Goal: Task Accomplishment & Management: Manage account settings

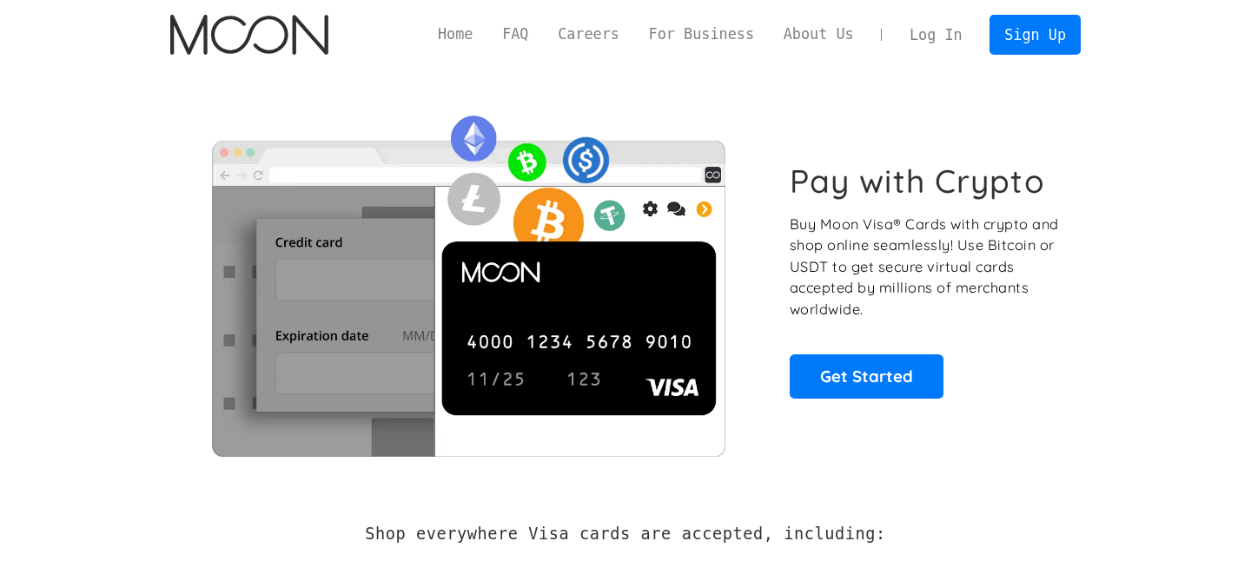
click at [925, 37] on link "Log In" at bounding box center [936, 35] width 82 height 38
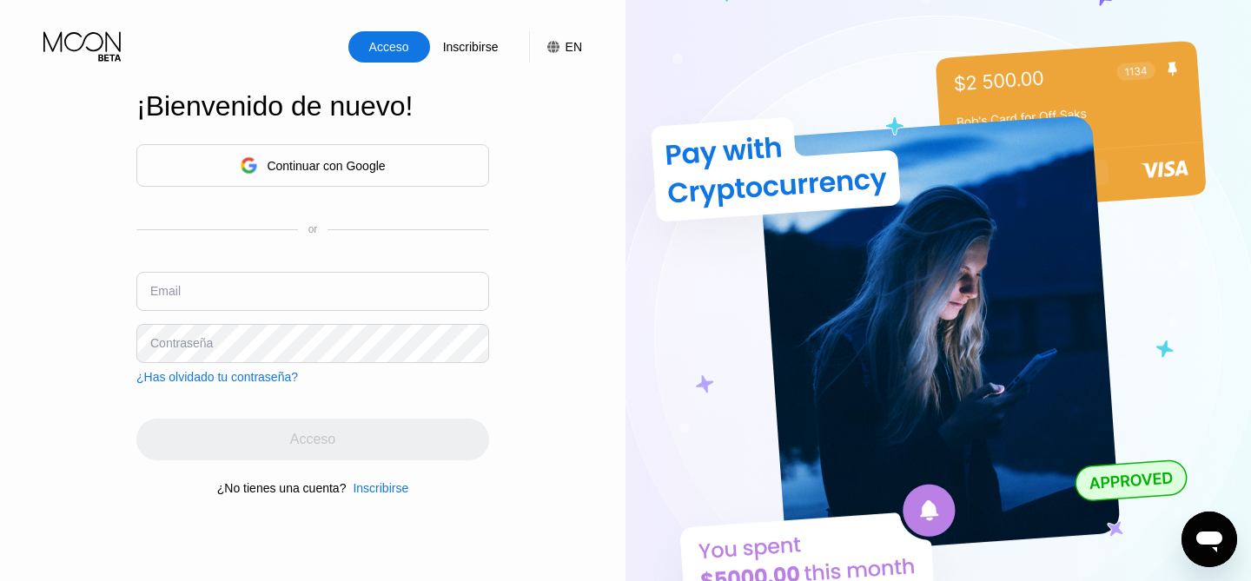
click at [273, 290] on input "text" at bounding box center [312, 291] width 353 height 39
paste input "Maevatorres@tutamail.com"
type input "Maevatorres@tutamail.com"
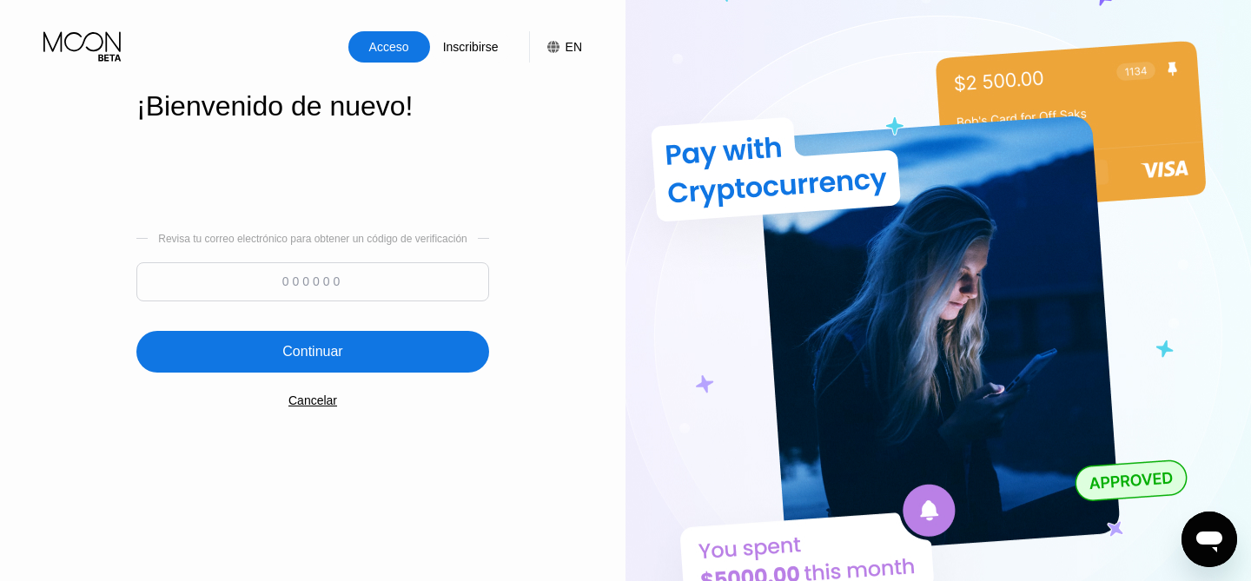
click at [372, 281] on input at bounding box center [312, 281] width 353 height 39
paste input "539734"
type input "539734"
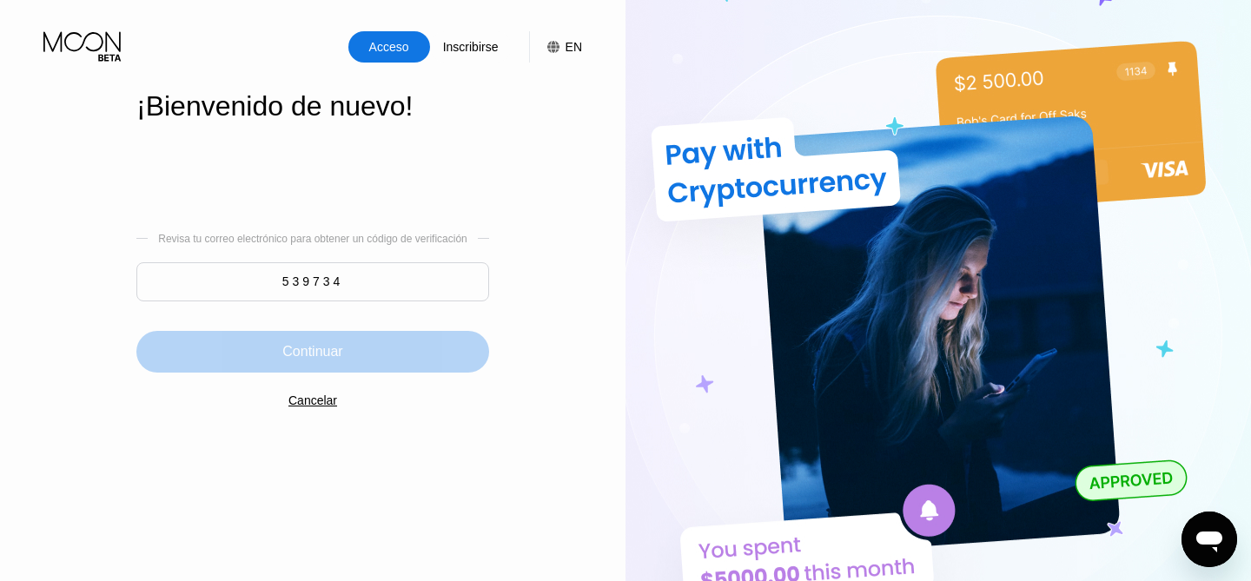
click at [352, 338] on div "Continuar" at bounding box center [312, 352] width 353 height 42
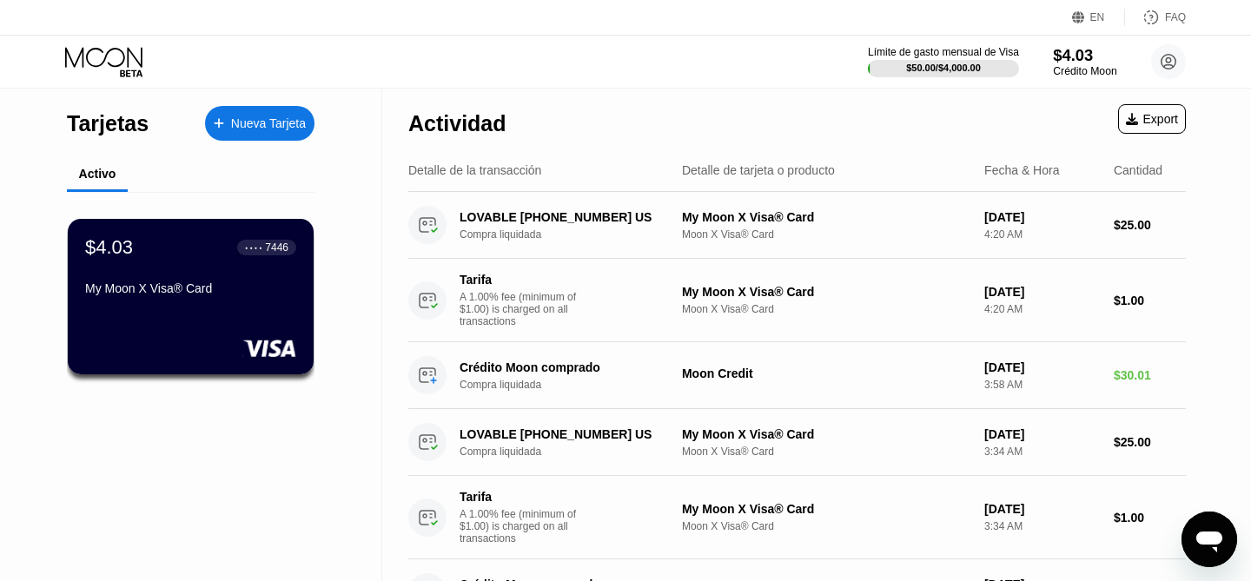
click at [1078, 53] on div "$4.03" at bounding box center [1084, 55] width 63 height 18
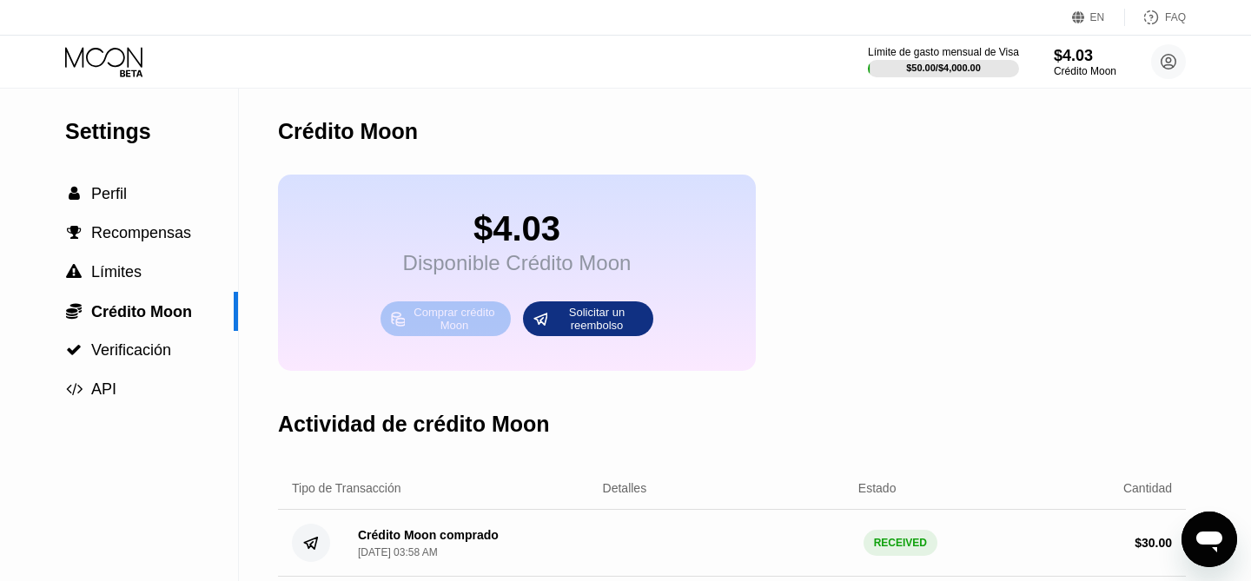
click at [465, 309] on div "Comprar crédito Moon" at bounding box center [455, 319] width 96 height 28
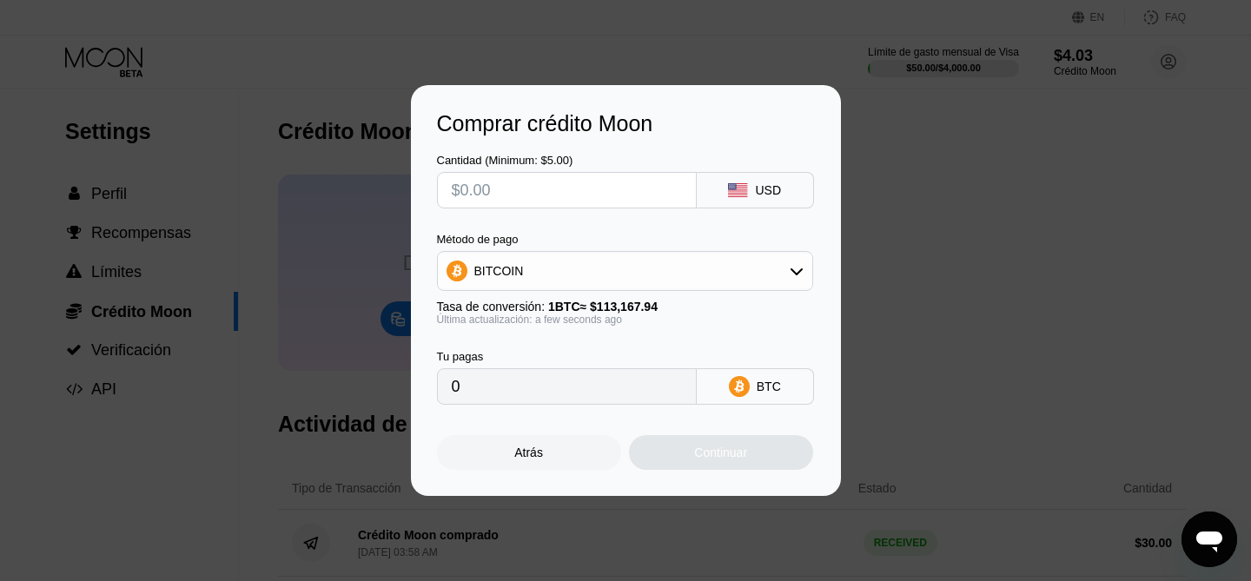
click at [591, 198] on input "text" at bounding box center [567, 190] width 230 height 35
type input "$1"
type input "0.00000884"
type input "0"
type input "$5"
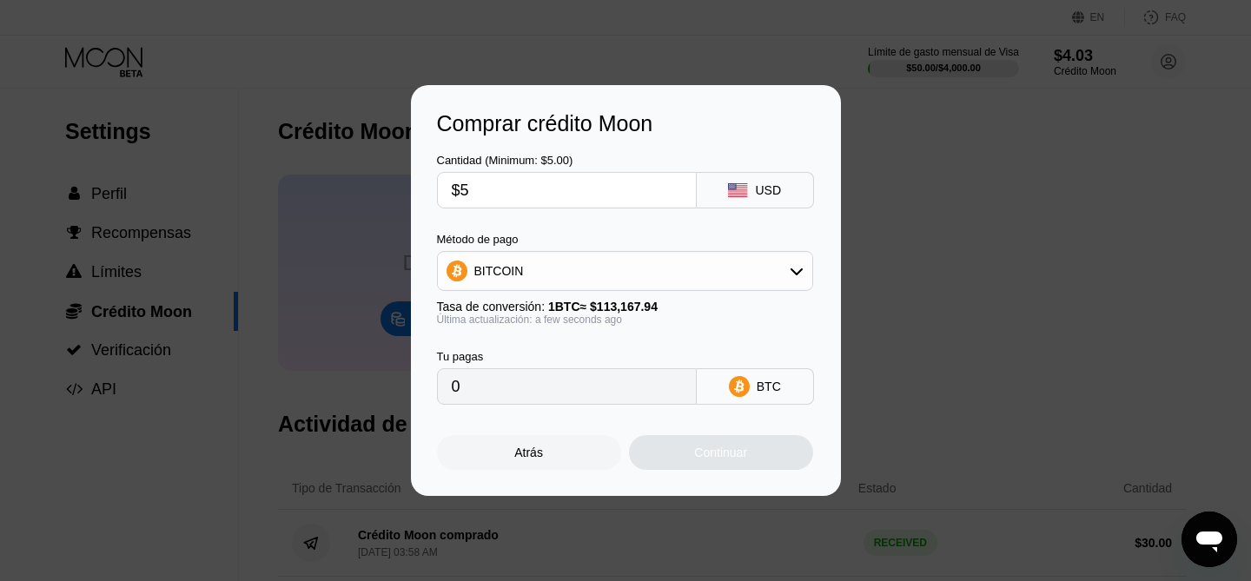
type input "0.00004419"
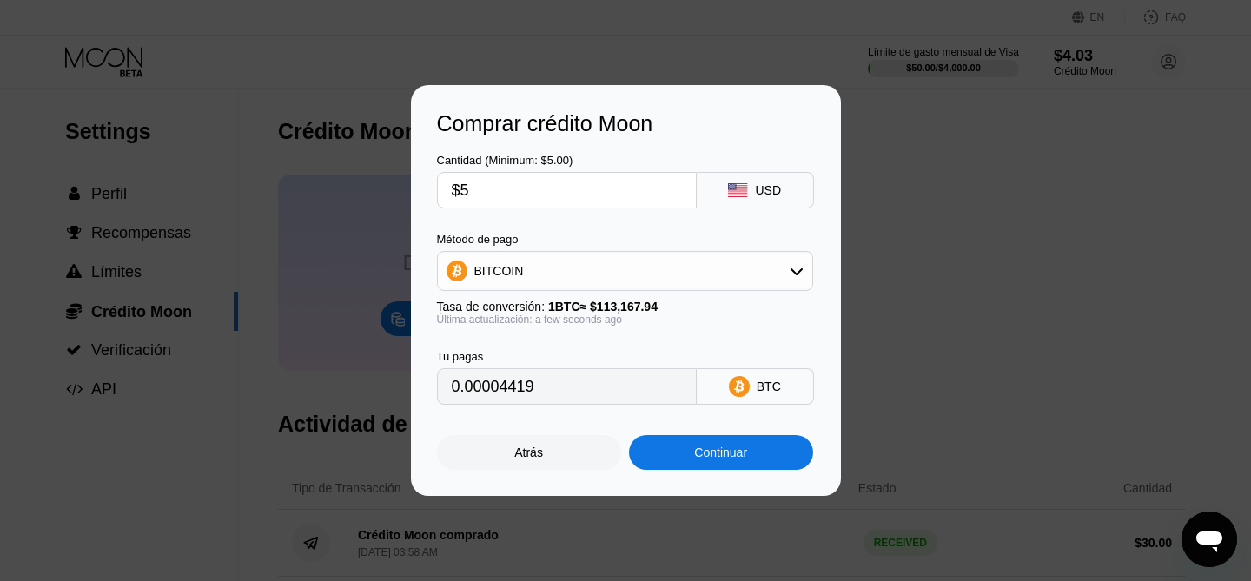
type input "$5"
click at [619, 230] on div "Cantidad (Minimum: $5.00) $5 USD Método de pago BITCOIN Tasa de conversión: 1 B…" at bounding box center [626, 270] width 378 height 268
click at [697, 451] on div "Continuar" at bounding box center [720, 453] width 53 height 14
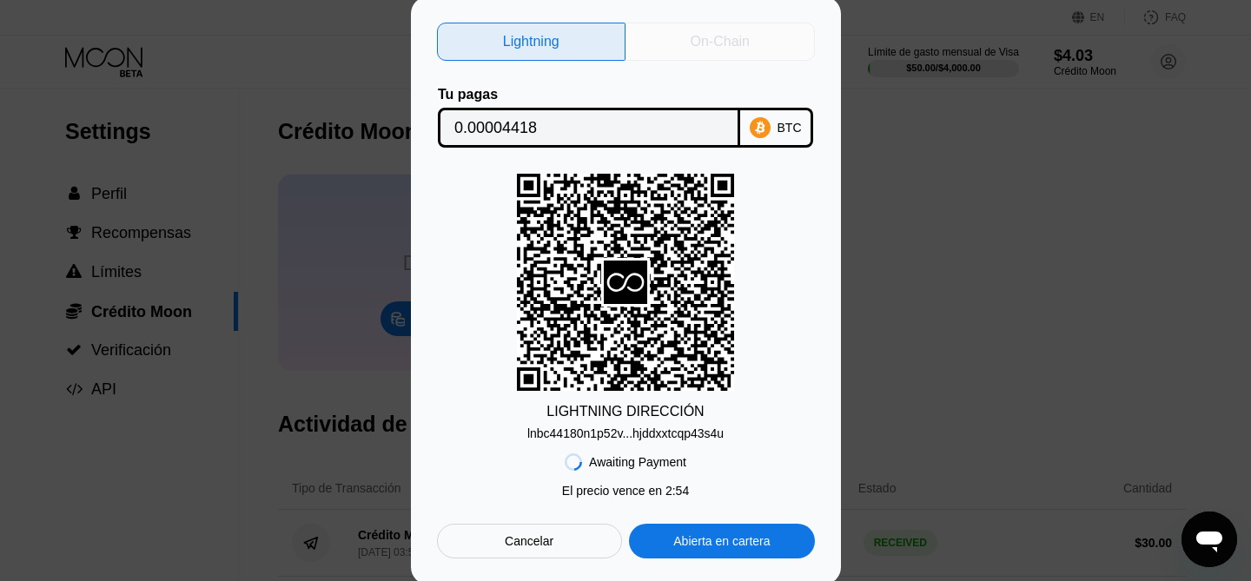
click at [717, 54] on div "On-Chain" at bounding box center [720, 42] width 189 height 38
click at [717, 54] on div at bounding box center [625, 290] width 1251 height 581
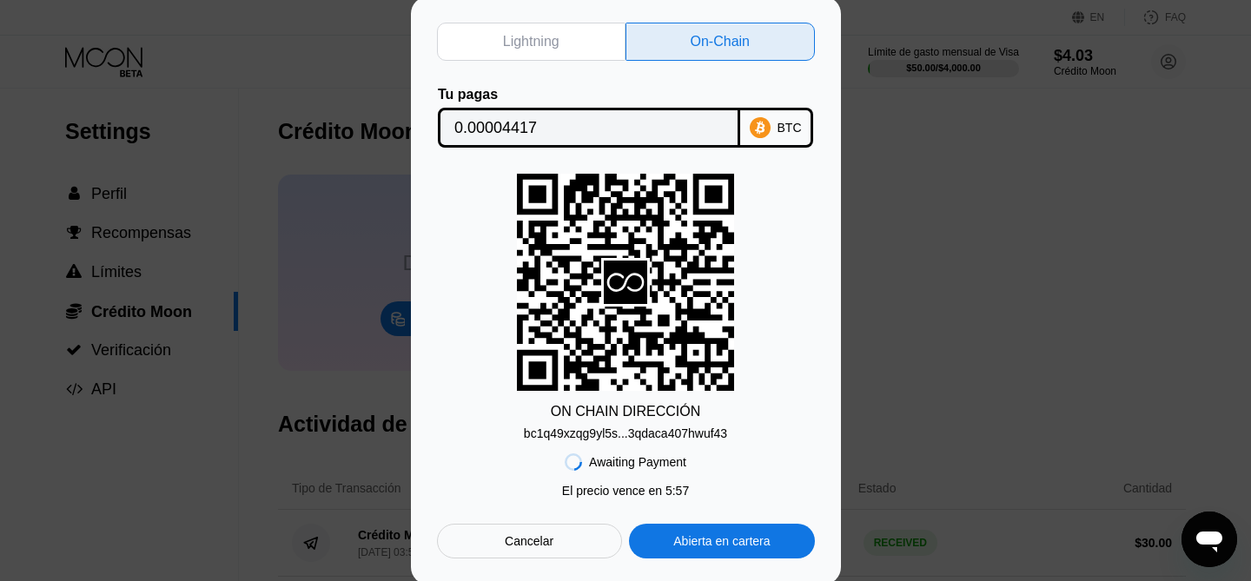
click at [656, 430] on div "bc1q49xzqg9yl5s...3qdaca407hwuf43" at bounding box center [625, 434] width 203 height 14
click at [454, 364] on div "ON CHAIN DIRECCIÓN bc1q49xzqg9yl5s...3qdaca407hwuf43" at bounding box center [626, 307] width 378 height 267
click at [758, 123] on icon at bounding box center [759, 127] width 10 height 13
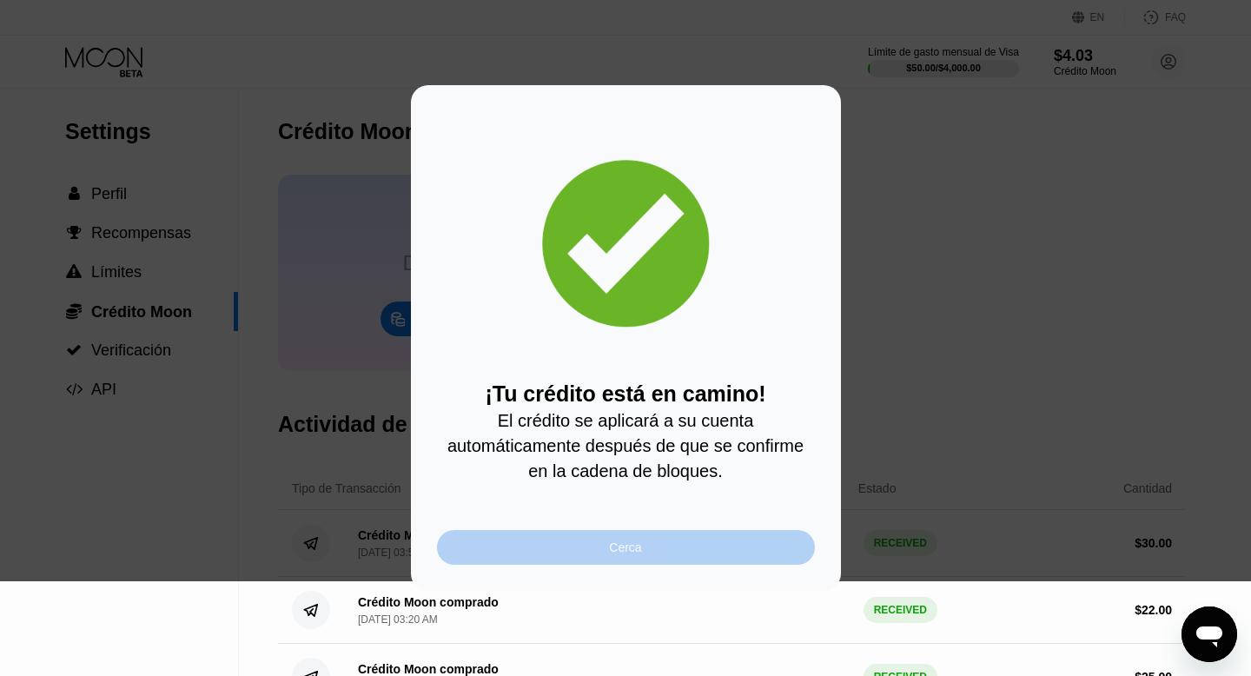
click at [586, 540] on div "Cerca" at bounding box center [626, 547] width 378 height 35
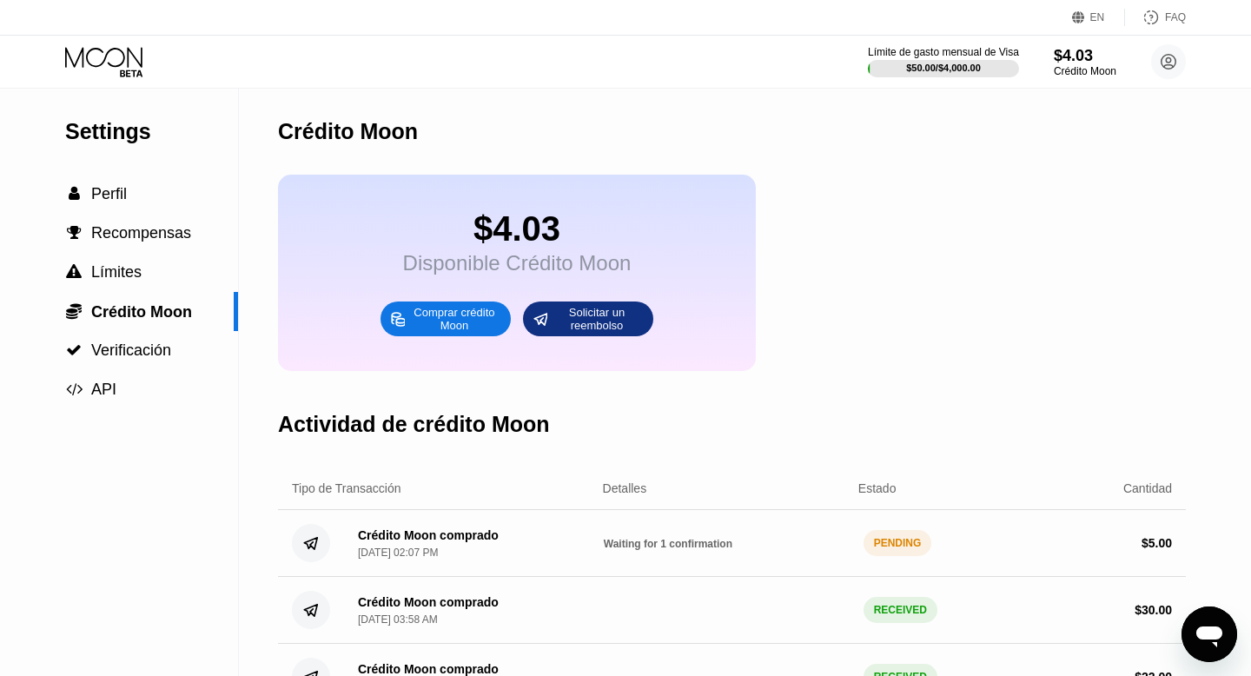
click at [90, 58] on icon at bounding box center [105, 62] width 81 height 30
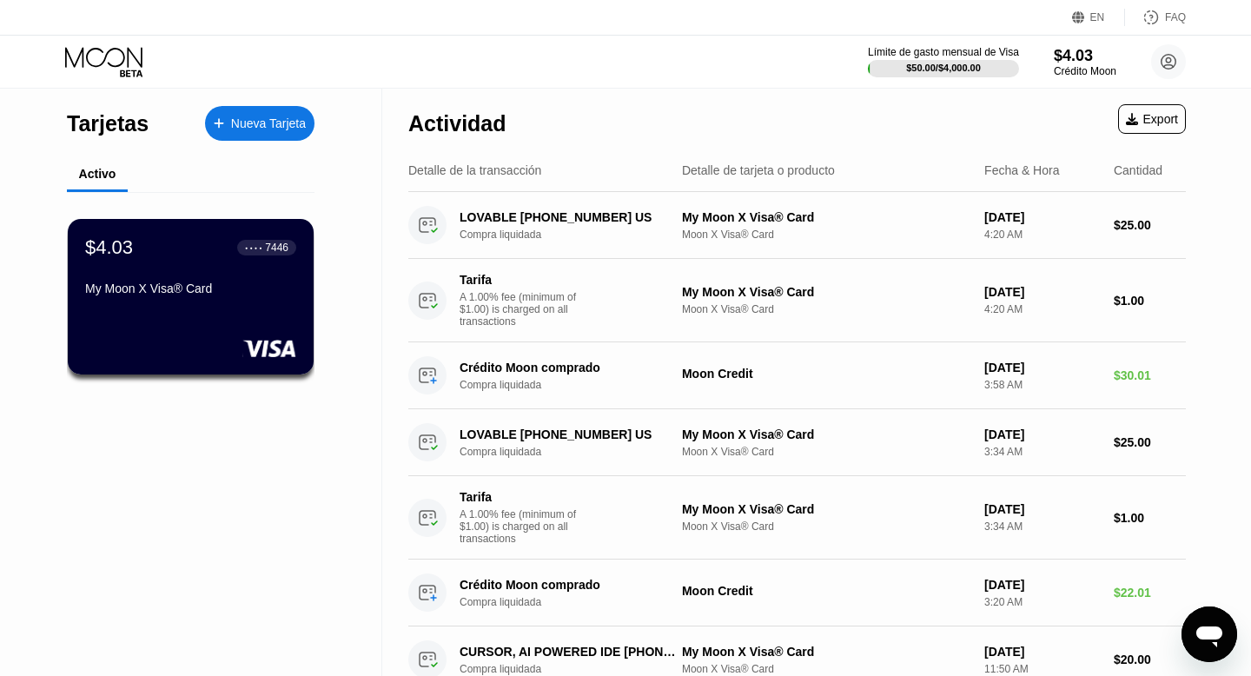
click at [214, 289] on div "My Moon X Visa® Card" at bounding box center [190, 288] width 211 height 14
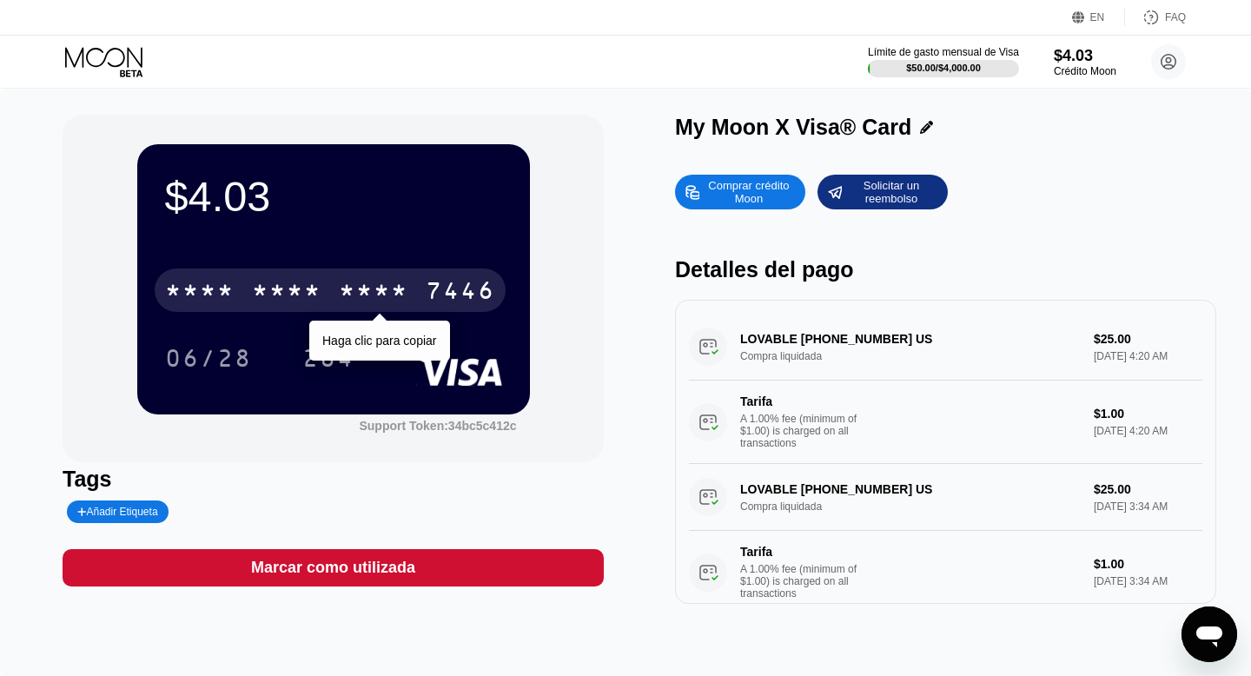
click at [358, 302] on div "* * * *" at bounding box center [374, 293] width 70 height 28
click at [441, 294] on div "7446" at bounding box center [461, 293] width 70 height 28
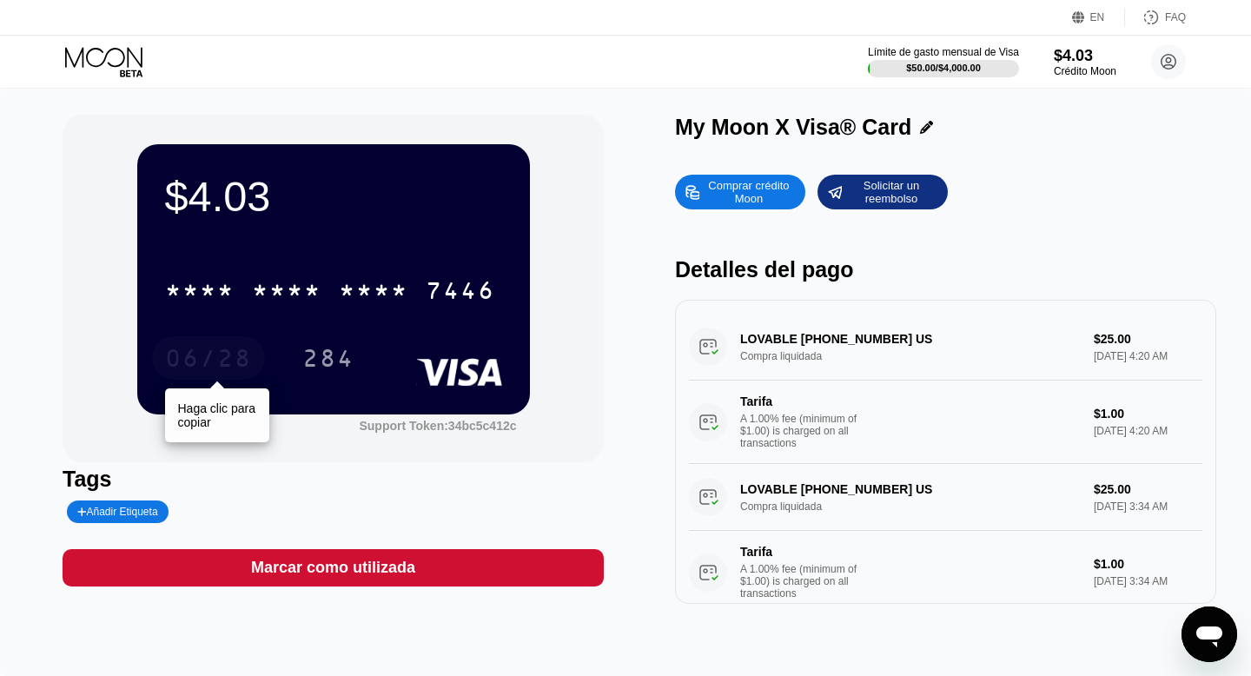
click at [201, 358] on div "06/28" at bounding box center [208, 361] width 87 height 28
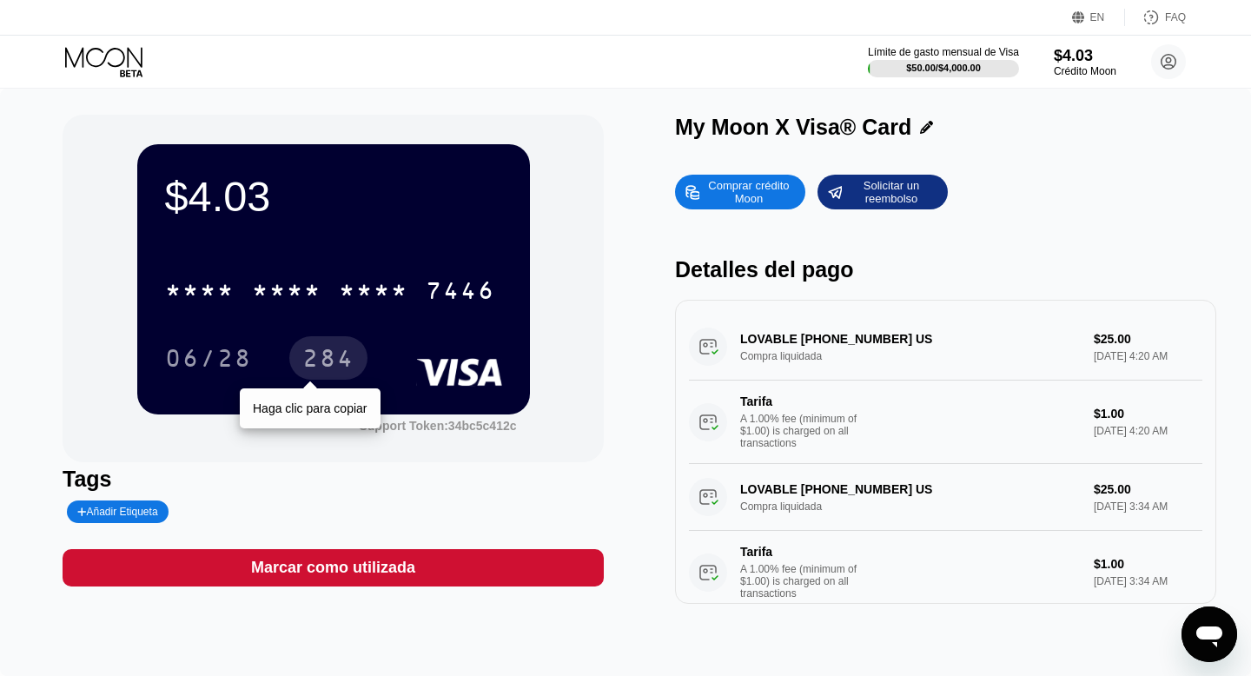
click at [295, 364] on div "284" at bounding box center [328, 357] width 78 height 43
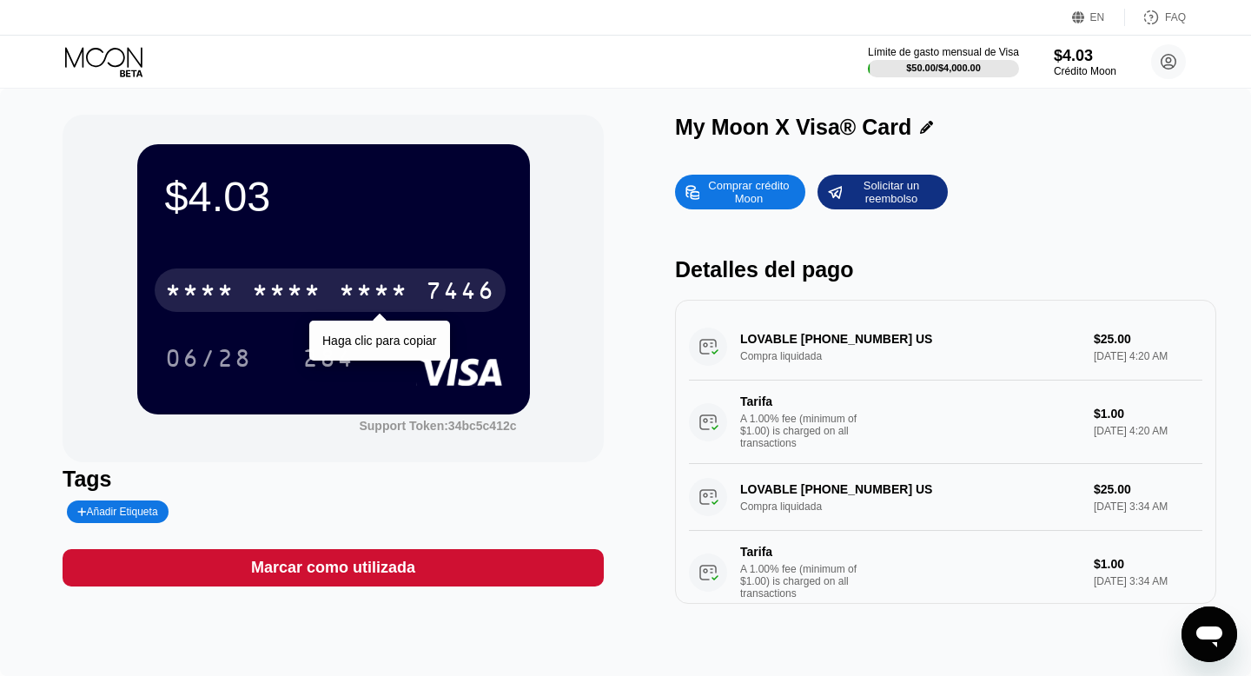
click at [315, 288] on div "* * * *" at bounding box center [287, 293] width 70 height 28
click at [315, 288] on div "6500" at bounding box center [287, 293] width 70 height 28
click at [369, 301] on div "* * * *" at bounding box center [374, 293] width 70 height 28
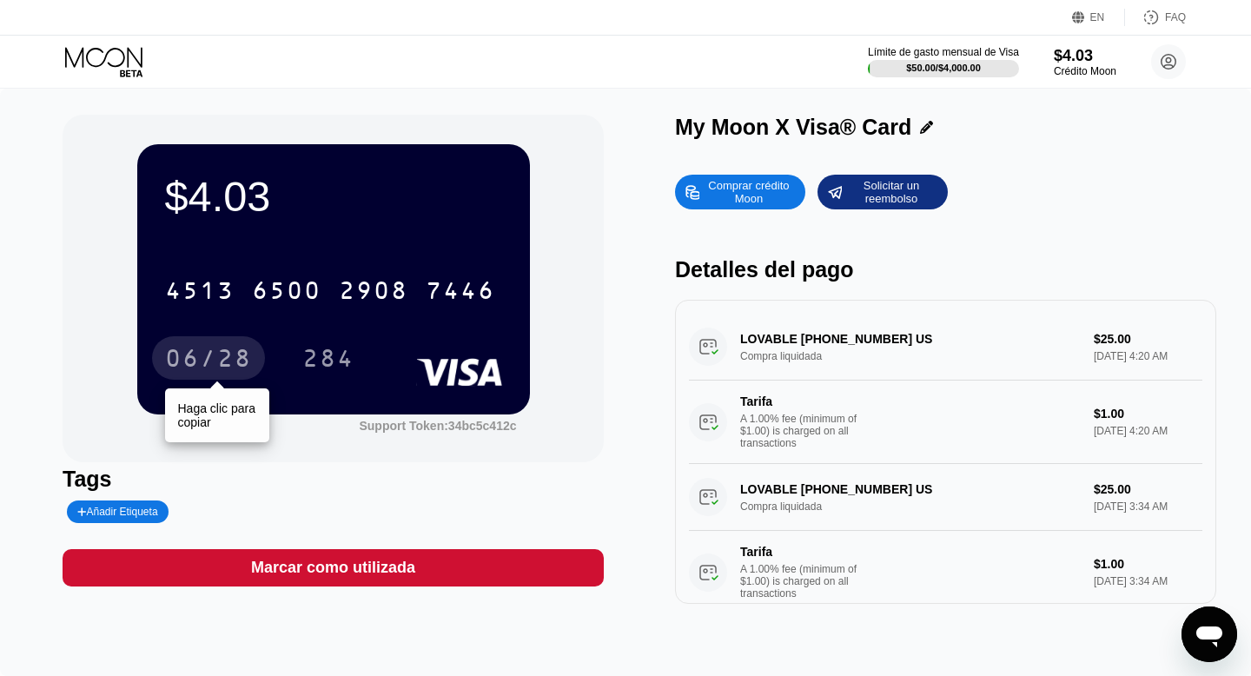
click at [221, 358] on div "06/28" at bounding box center [208, 361] width 87 height 28
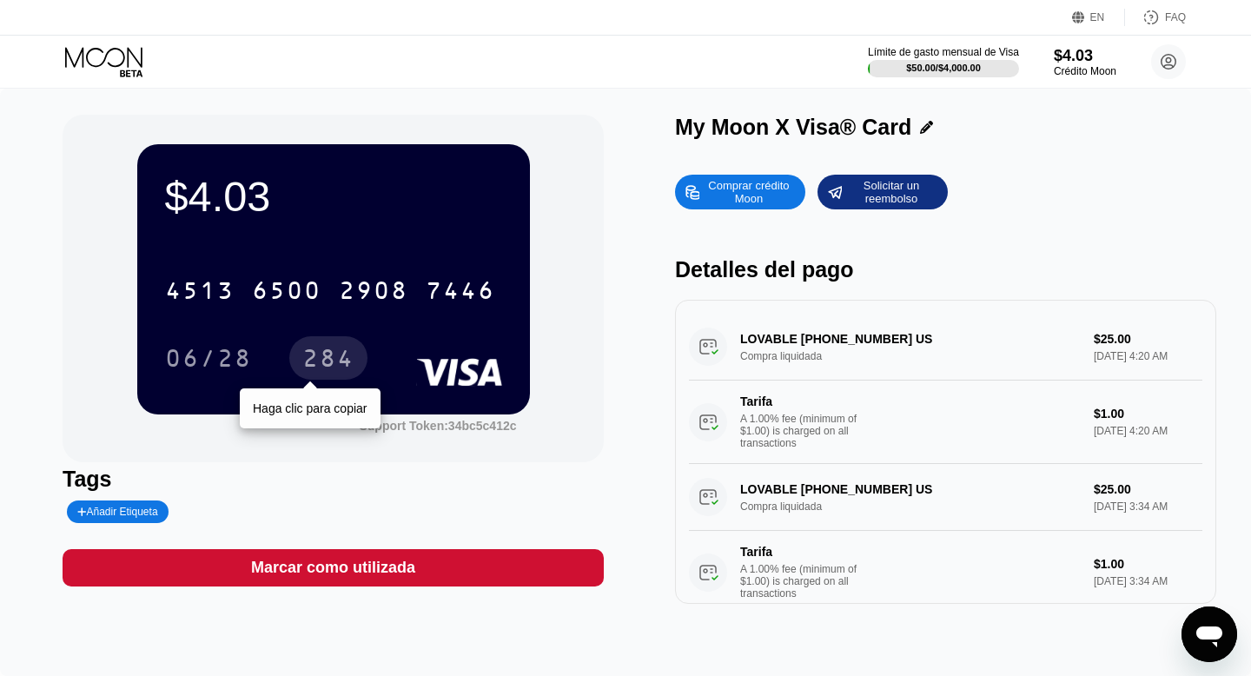
click at [340, 347] on div "284" at bounding box center [328, 361] width 52 height 28
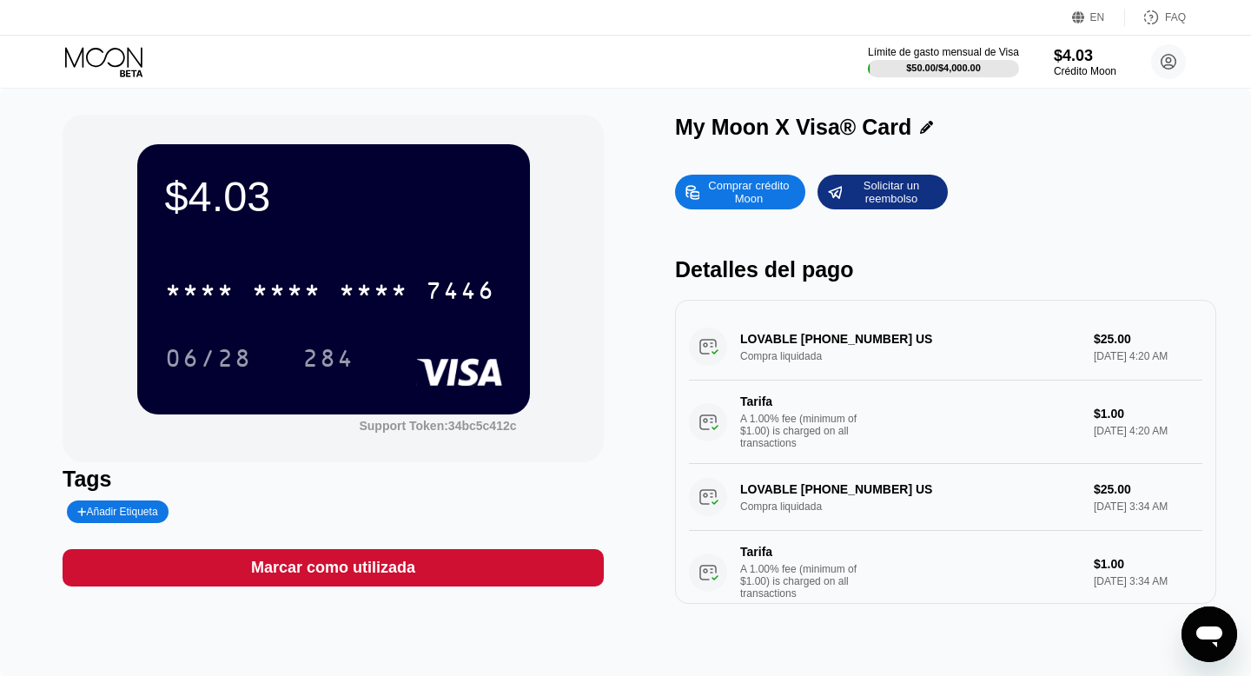
click at [83, 59] on icon at bounding box center [103, 57] width 77 height 20
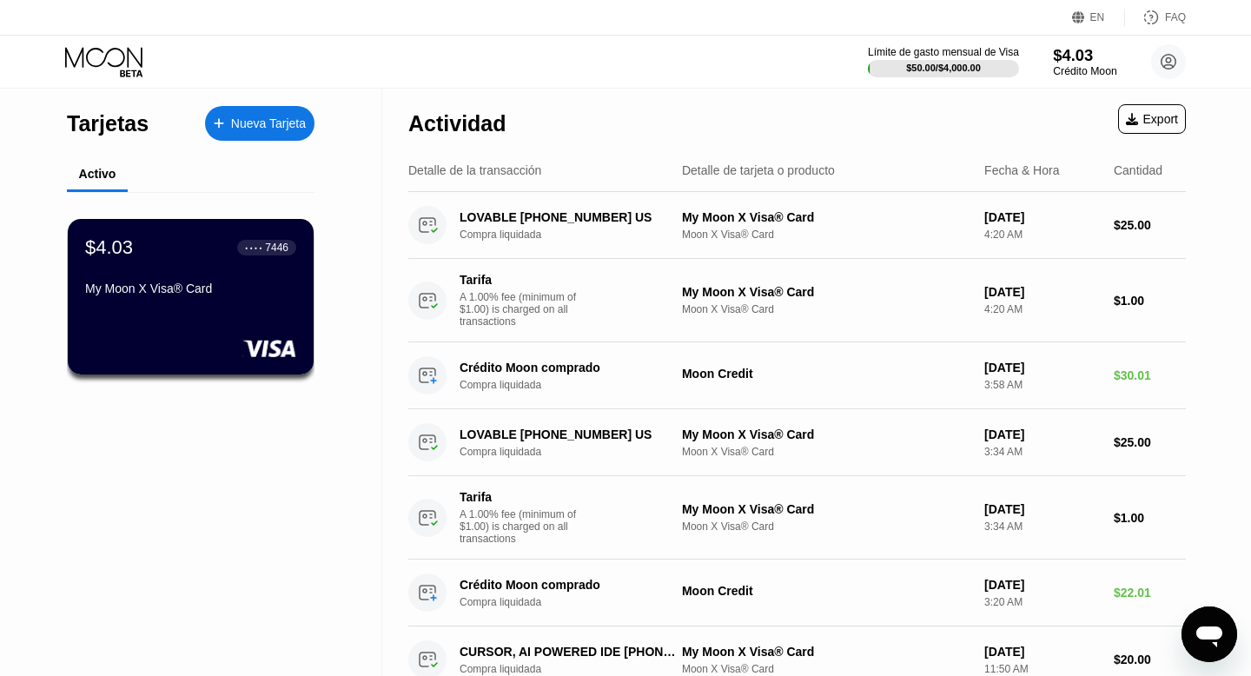
click at [1085, 61] on div "$4.03" at bounding box center [1084, 55] width 63 height 18
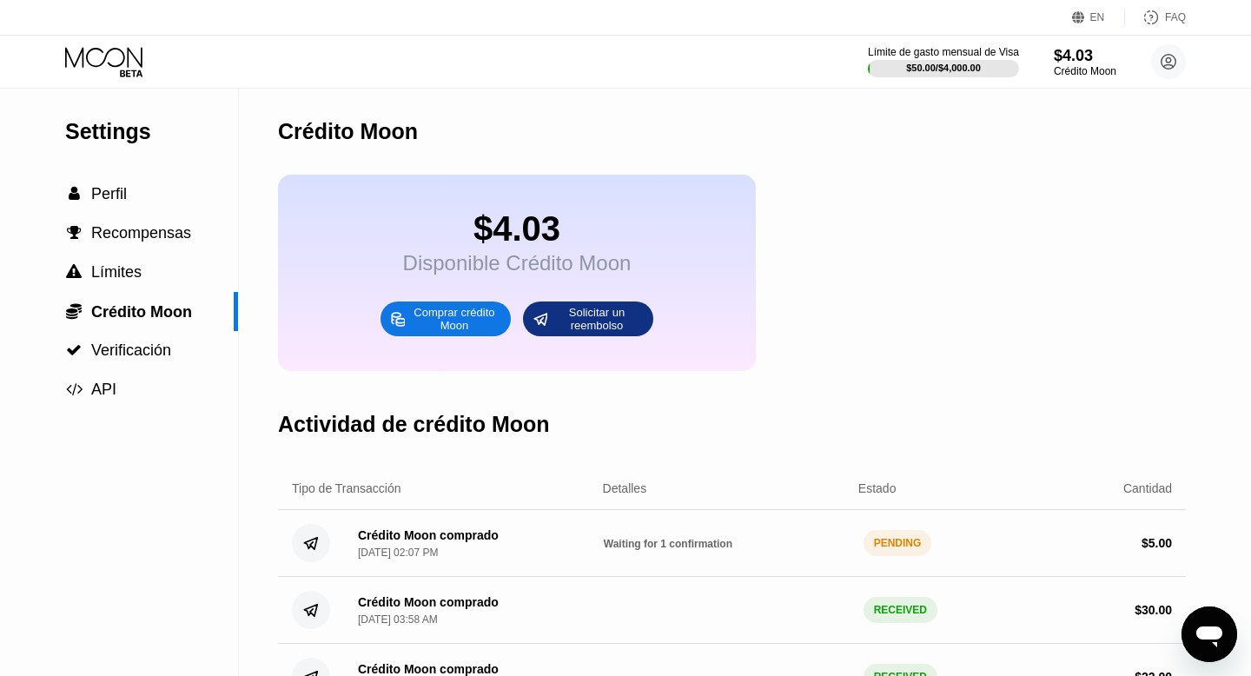
click at [911, 566] on div "Crédito Moon comprado Aug 20, 2025, 02:07 PM Waiting for 1 confirmation PENDING…" at bounding box center [732, 543] width 908 height 67
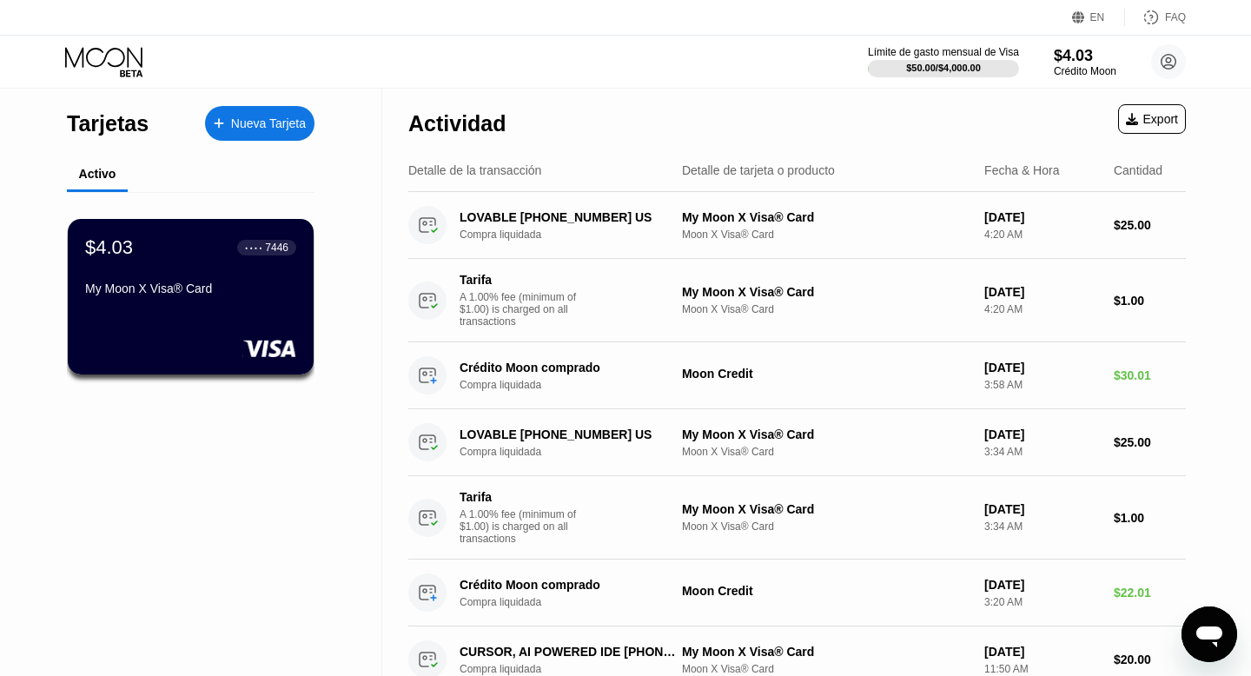
scroll to position [1, 0]
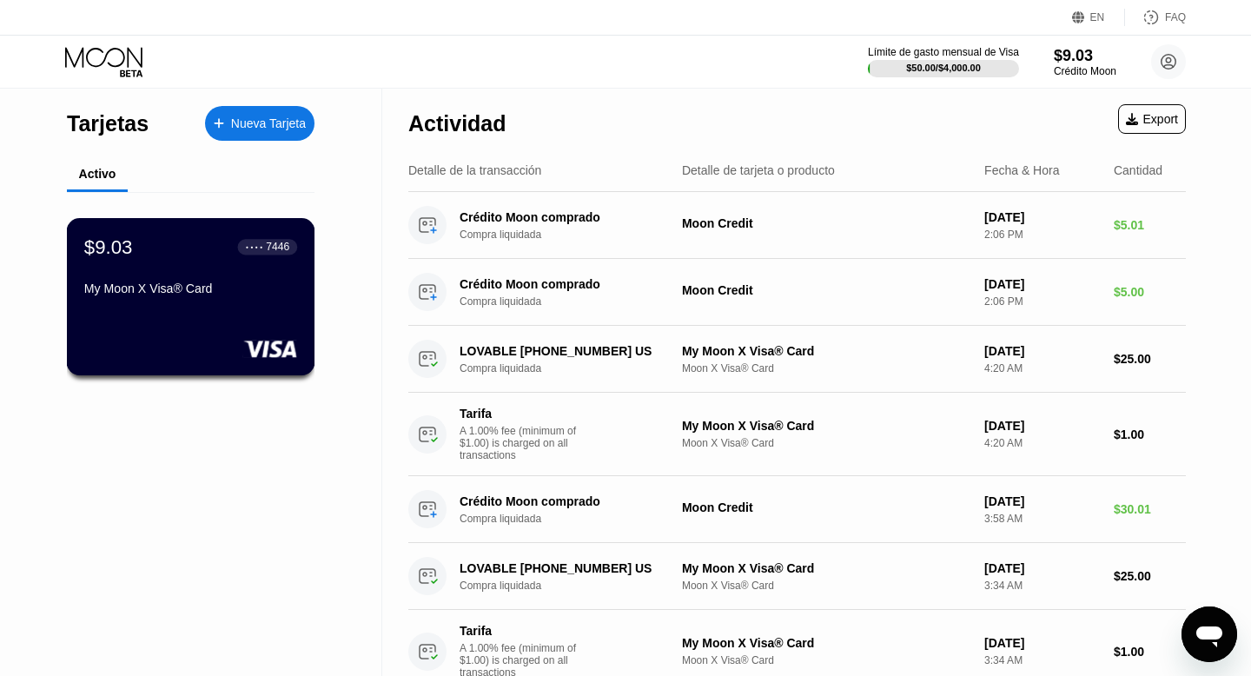
click at [244, 259] on div "$9.03 ● ● ● ● 7446 My Moon X Visa® Card" at bounding box center [190, 268] width 213 height 67
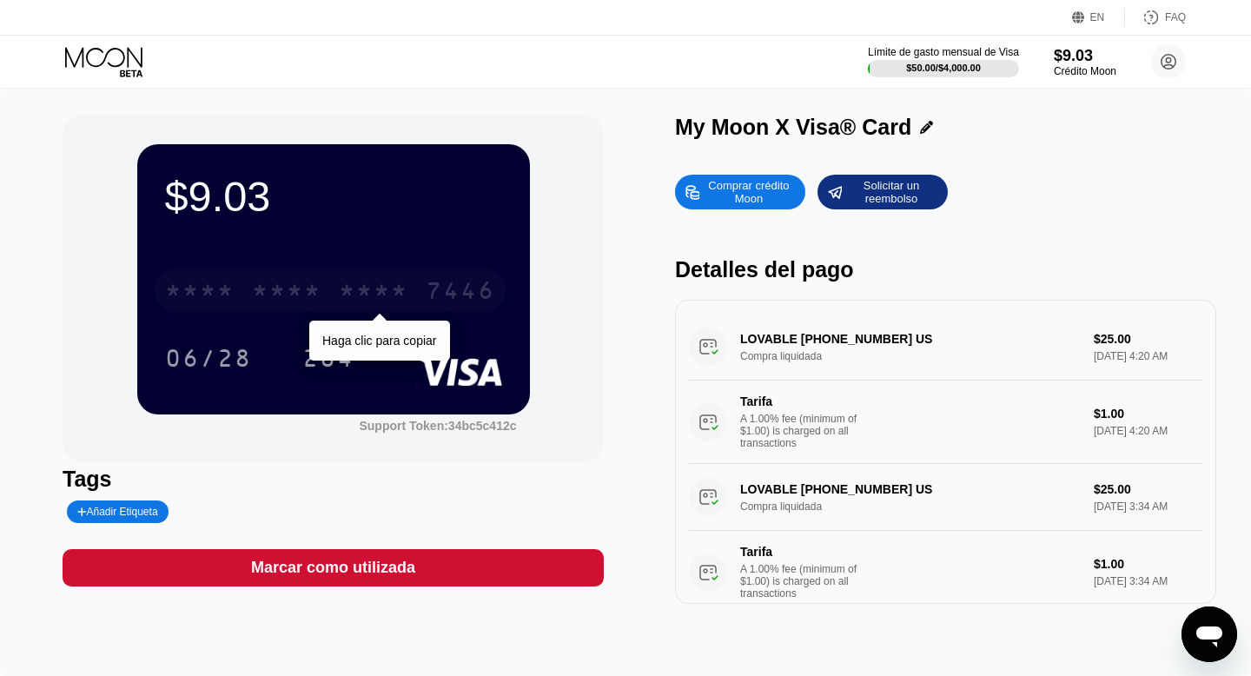
click at [254, 294] on div "* * * *" at bounding box center [287, 293] width 70 height 28
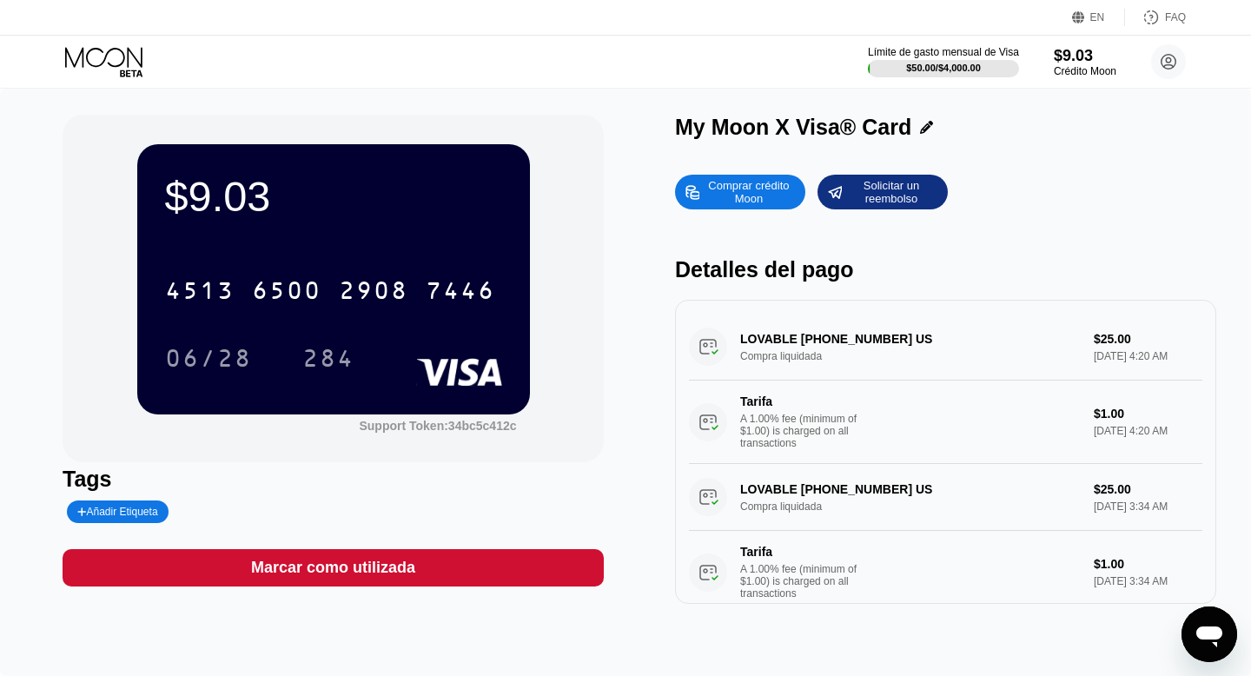
click at [209, 349] on div "06/28" at bounding box center [208, 361] width 87 height 28
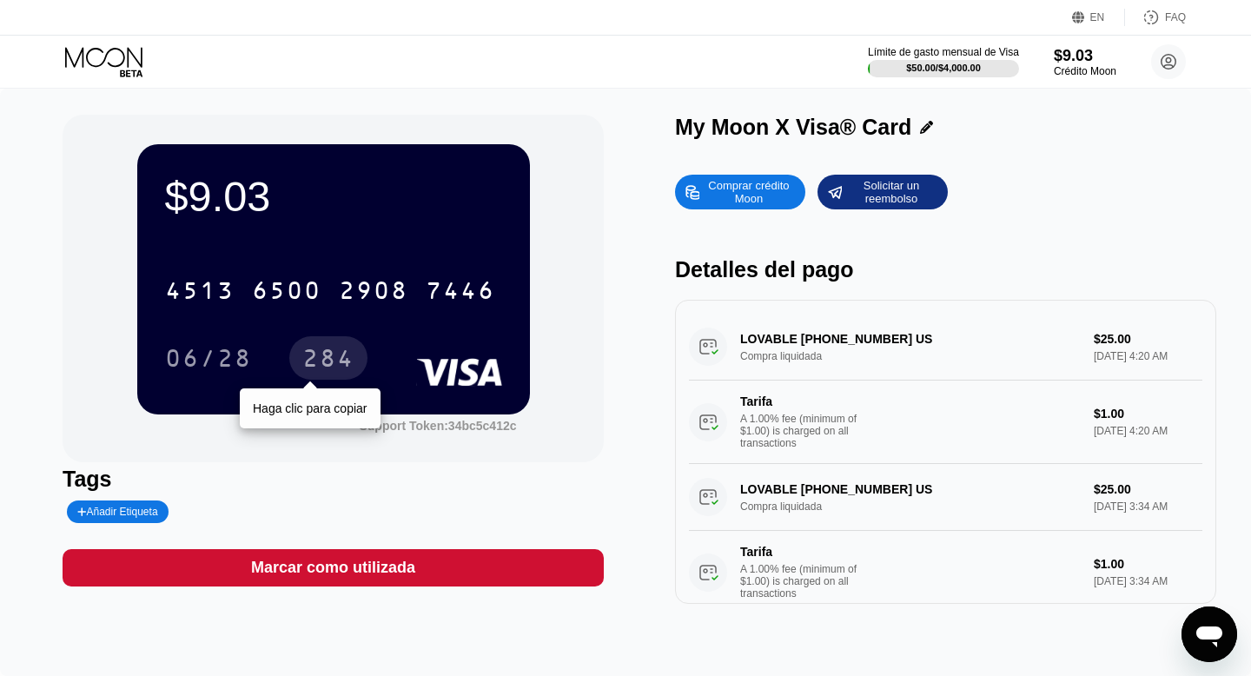
click at [337, 359] on div "284" at bounding box center [328, 361] width 52 height 28
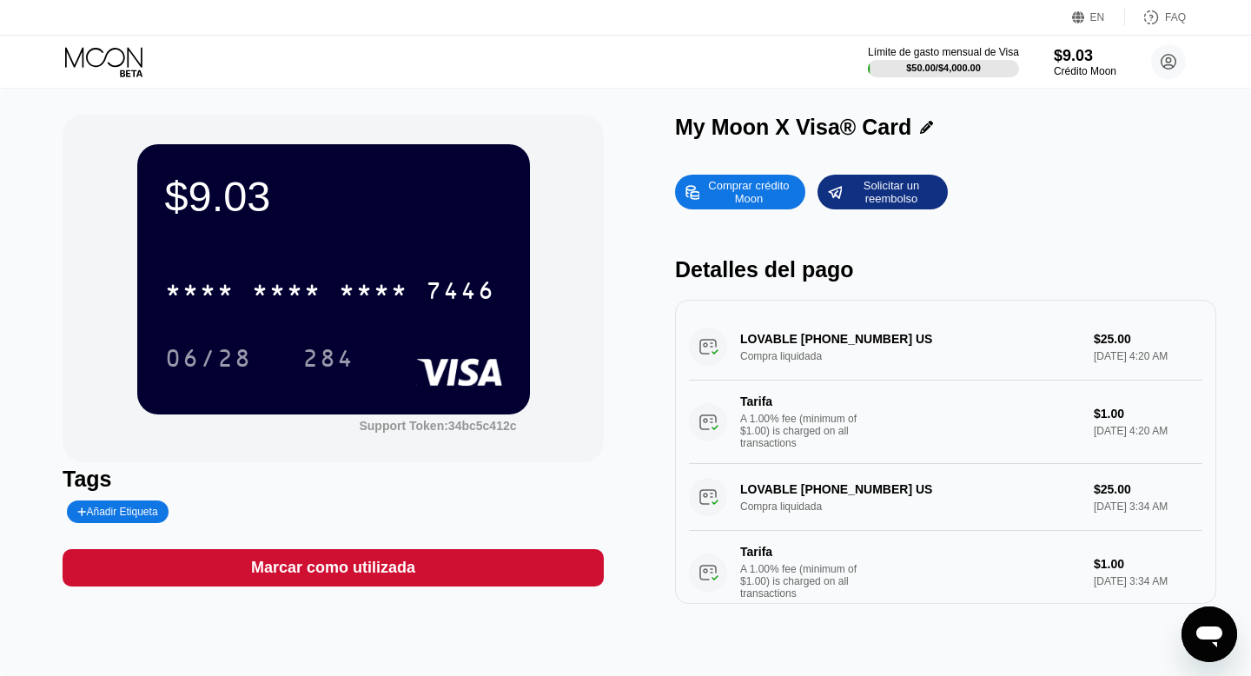
click at [254, 298] on div "* * * *" at bounding box center [287, 293] width 70 height 28
click at [222, 376] on div "06/28" at bounding box center [208, 357] width 113 height 43
click at [333, 361] on div "284" at bounding box center [328, 361] width 52 height 28
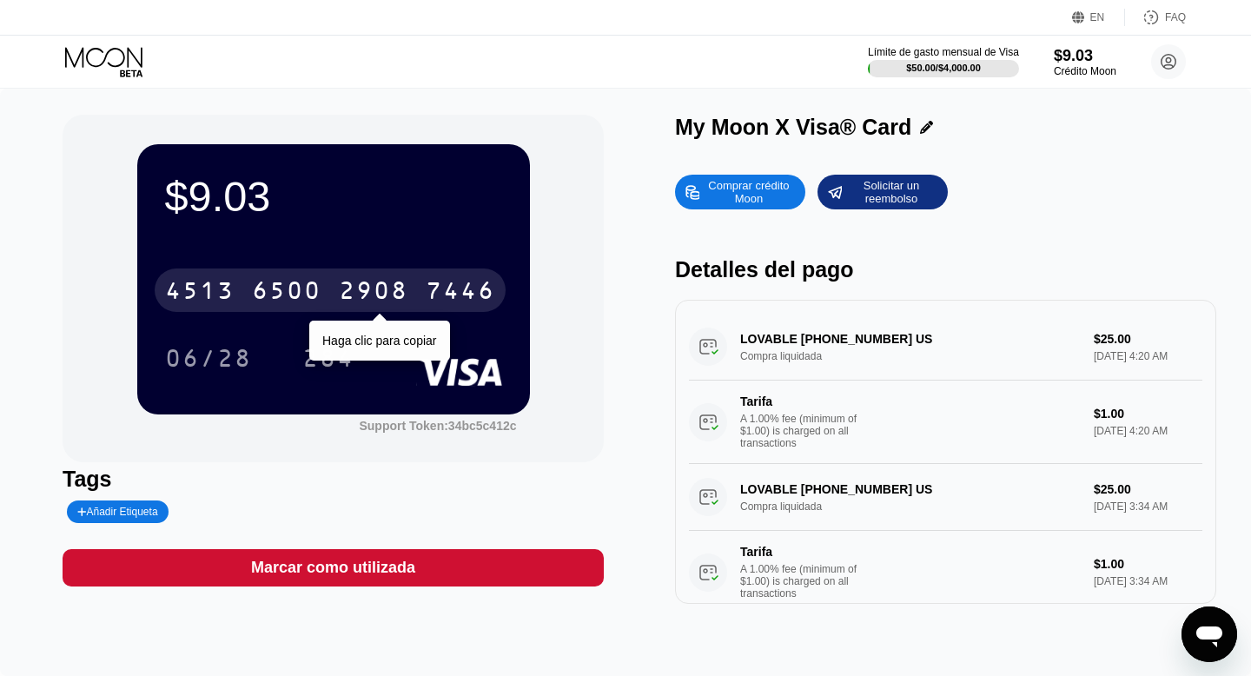
click at [222, 305] on div "4513" at bounding box center [200, 293] width 70 height 28
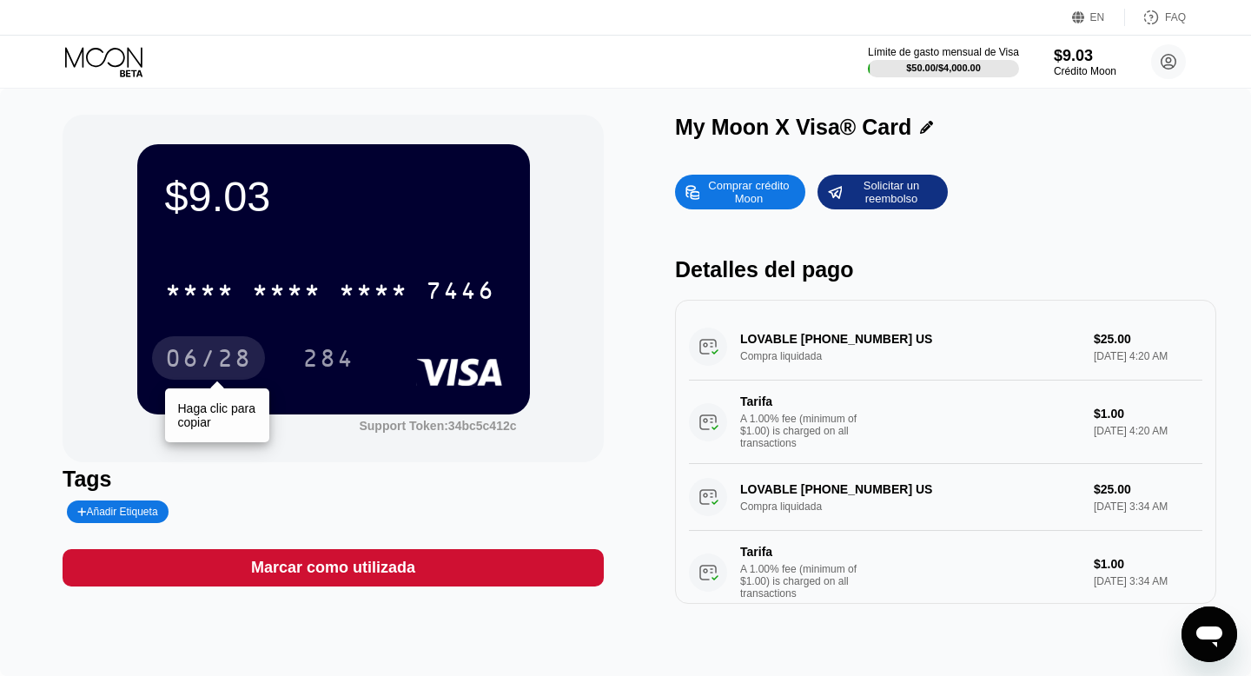
click at [207, 362] on div "06/28" at bounding box center [208, 361] width 87 height 28
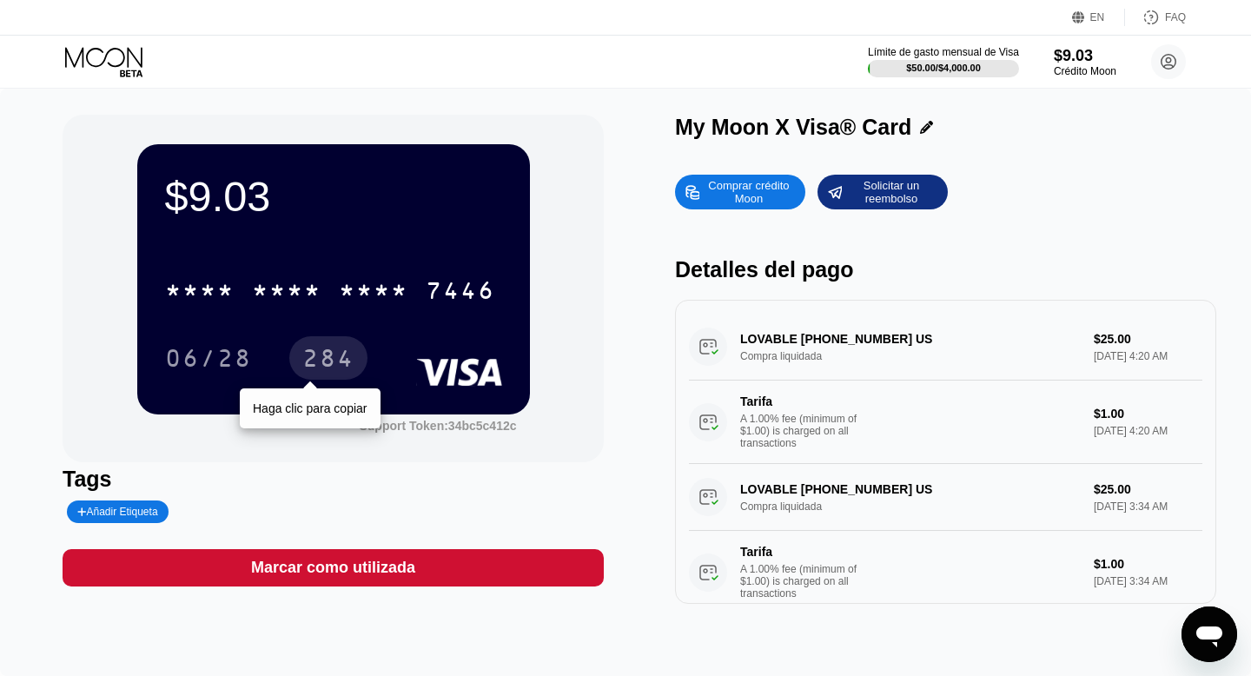
click at [348, 356] on div "284" at bounding box center [328, 361] width 52 height 28
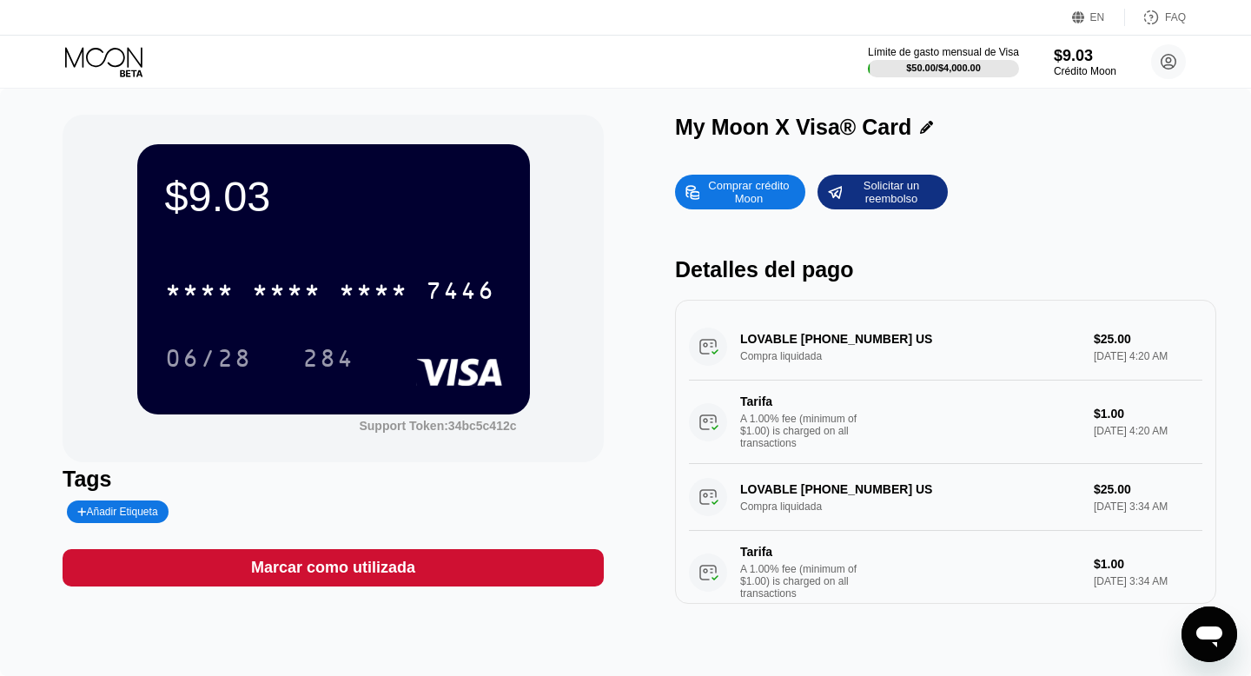
click at [103, 61] on icon at bounding box center [103, 57] width 77 height 20
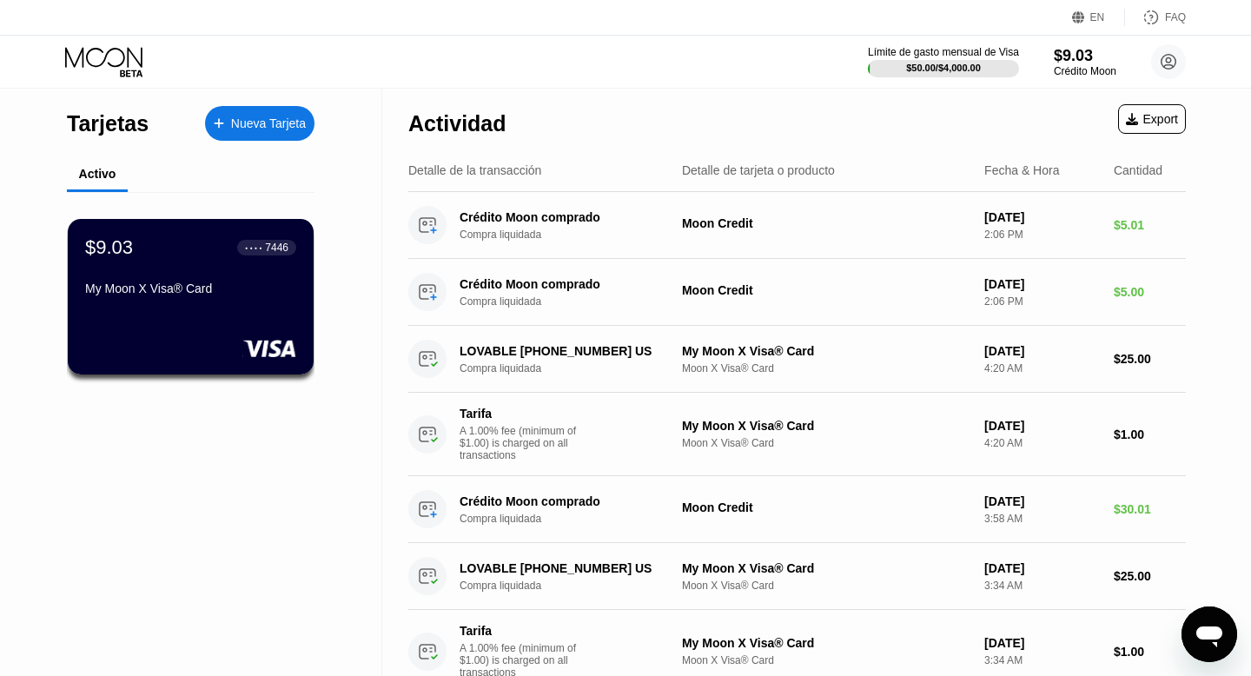
click at [1108, 26] on div "EN Idioma Select an item Ahorrar FAQ" at bounding box center [625, 18] width 1251 height 36
click at [1100, 18] on div "EN" at bounding box center [1097, 17] width 15 height 12
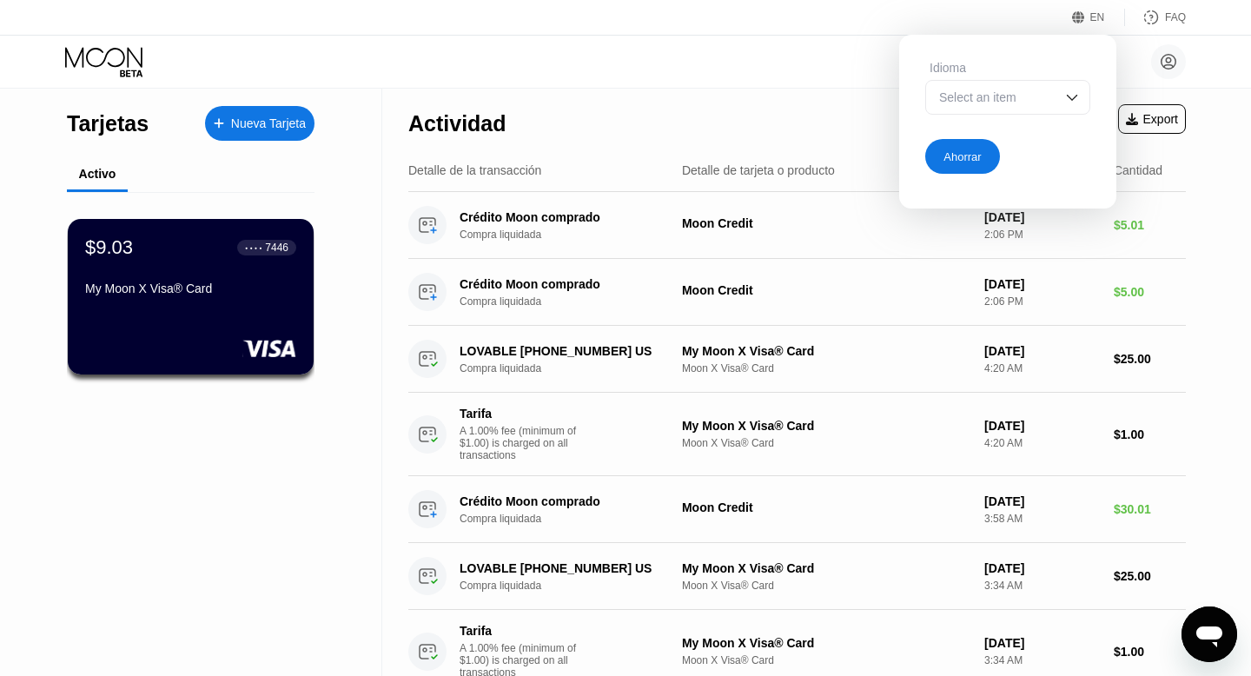
click at [1004, 95] on div "Select an item" at bounding box center [995, 97] width 120 height 14
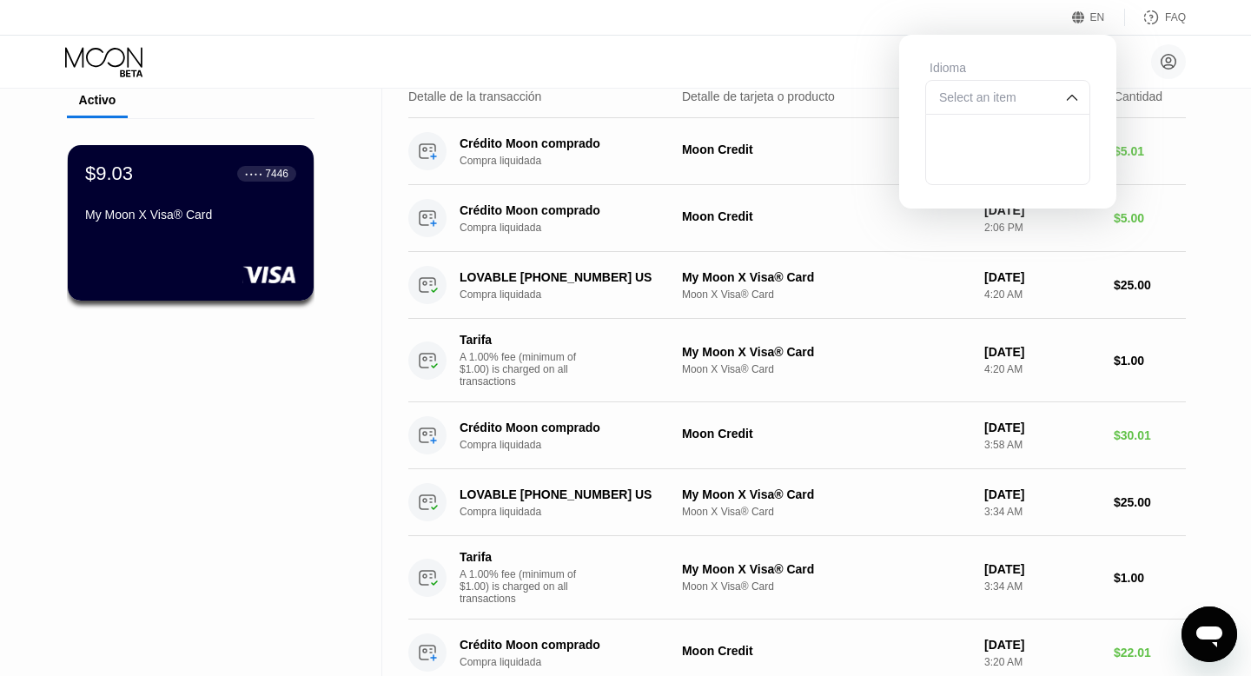
click at [997, 142] on div at bounding box center [1007, 132] width 163 height 35
click at [984, 108] on div at bounding box center [1007, 97] width 165 height 35
click at [973, 185] on div "Idioma Ahorrar" at bounding box center [1007, 117] width 217 height 165
click at [977, 171] on div at bounding box center [1007, 166] width 163 height 35
click at [962, 164] on div "Ahorrar" at bounding box center [962, 156] width 75 height 35
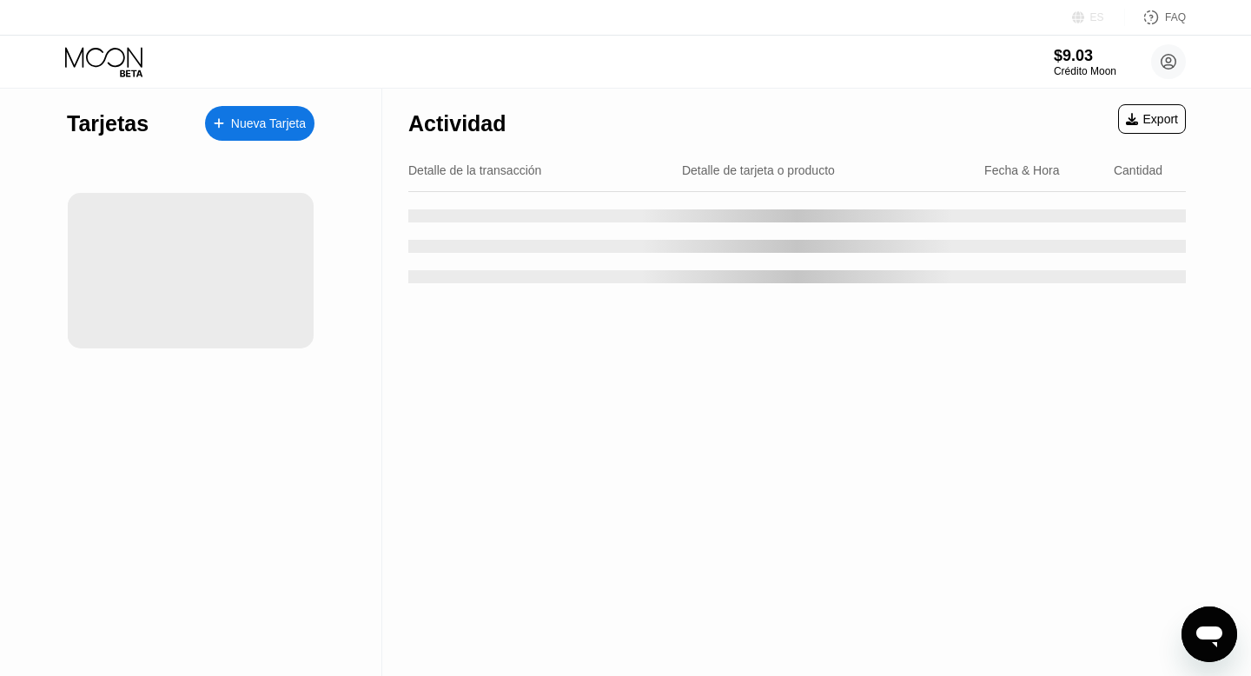
click at [1100, 21] on div "ES" at bounding box center [1097, 17] width 14 height 12
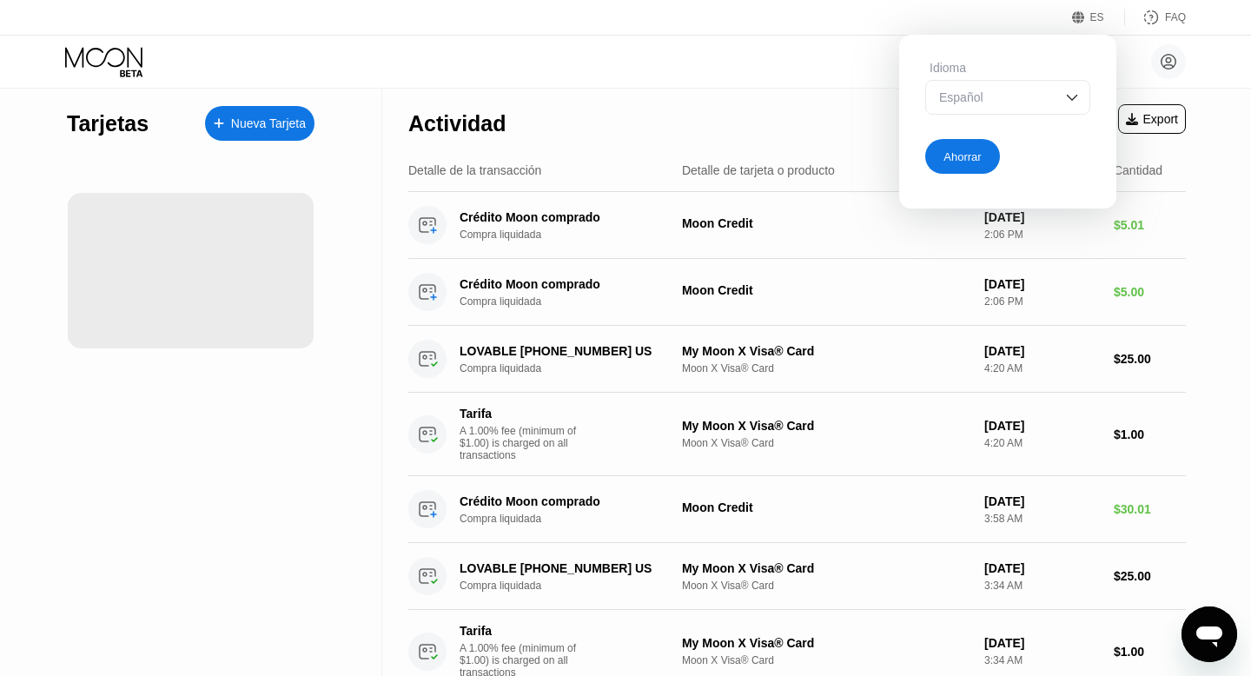
click at [1005, 98] on div "Español" at bounding box center [995, 97] width 120 height 14
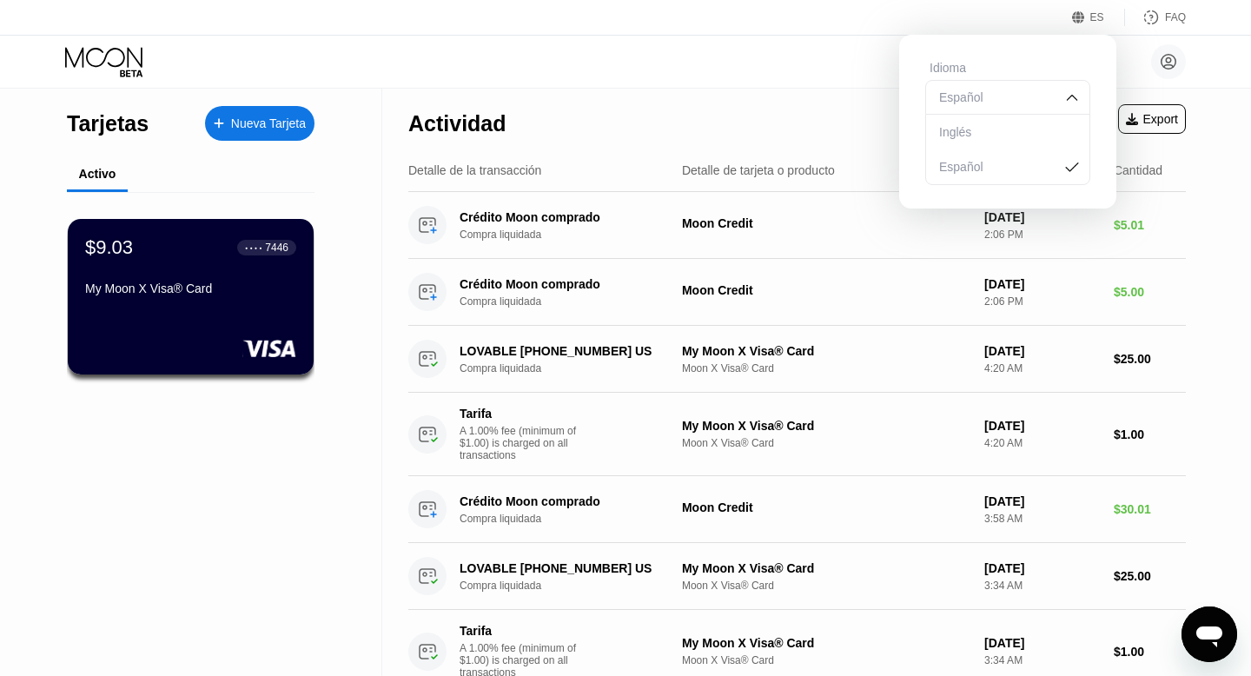
click at [990, 136] on div "Inglés" at bounding box center [1008, 132] width 146 height 14
click at [983, 144] on div "Ahorrar" at bounding box center [962, 156] width 75 height 35
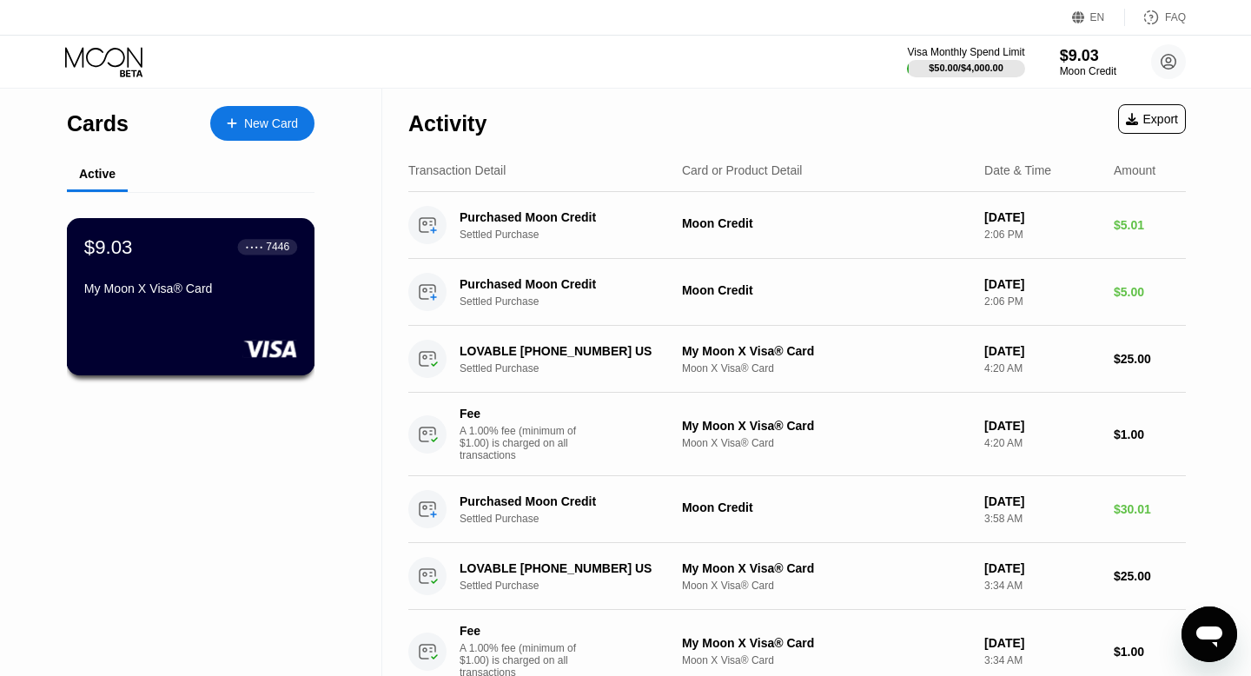
click at [190, 306] on div "$9.03 ● ● ● ● 7446 My Moon X Visa® Card" at bounding box center [191, 296] width 248 height 157
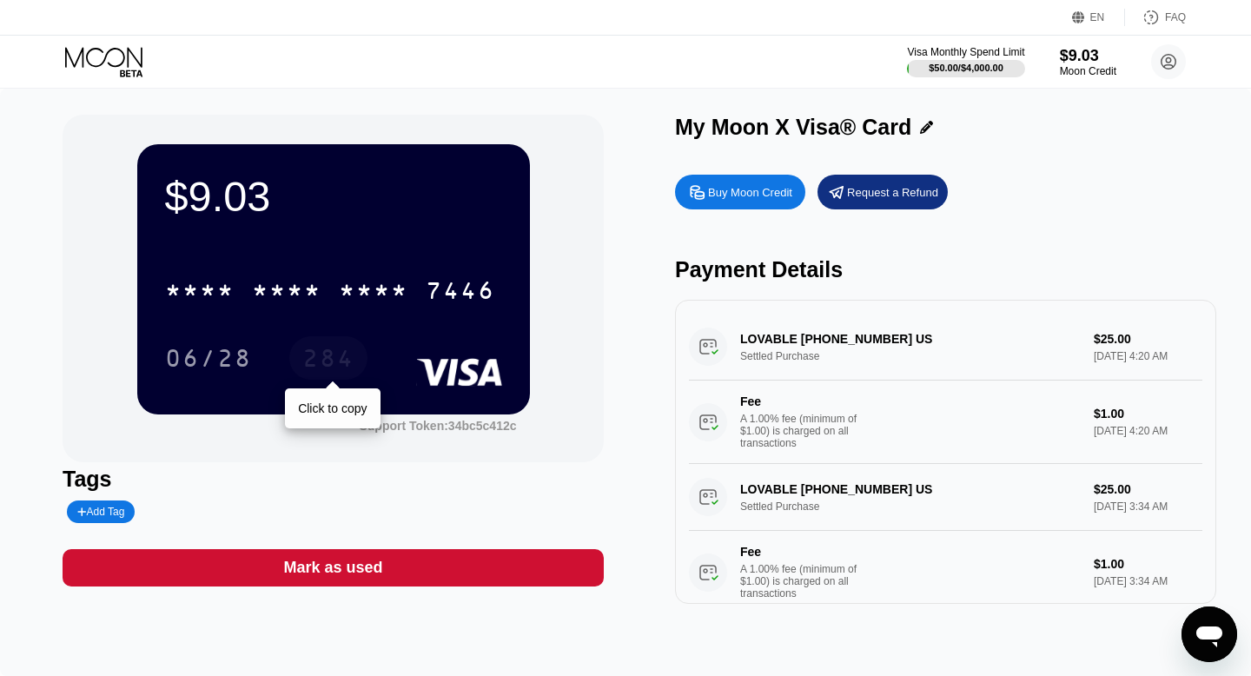
click at [332, 357] on div "284" at bounding box center [328, 361] width 52 height 28
click at [1168, 53] on circle at bounding box center [1168, 61] width 35 height 35
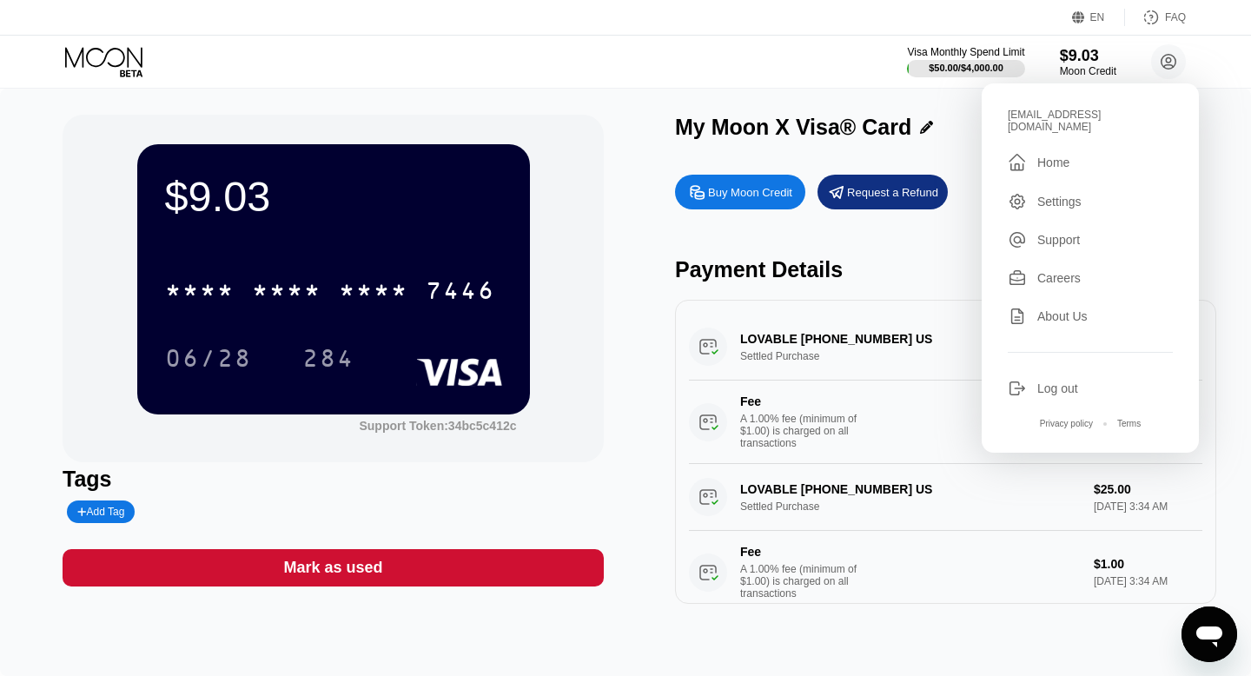
click at [1074, 152] on div " Home" at bounding box center [1090, 162] width 165 height 21
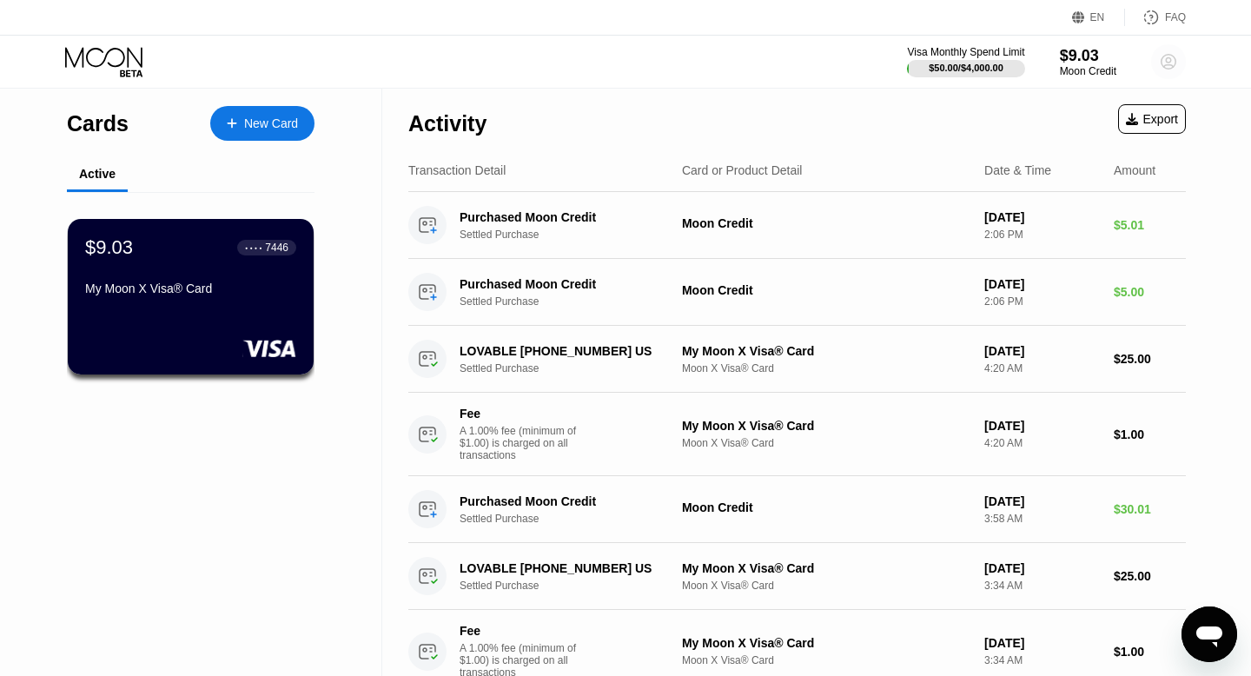
click at [1170, 63] on circle at bounding box center [1168, 61] width 35 height 35
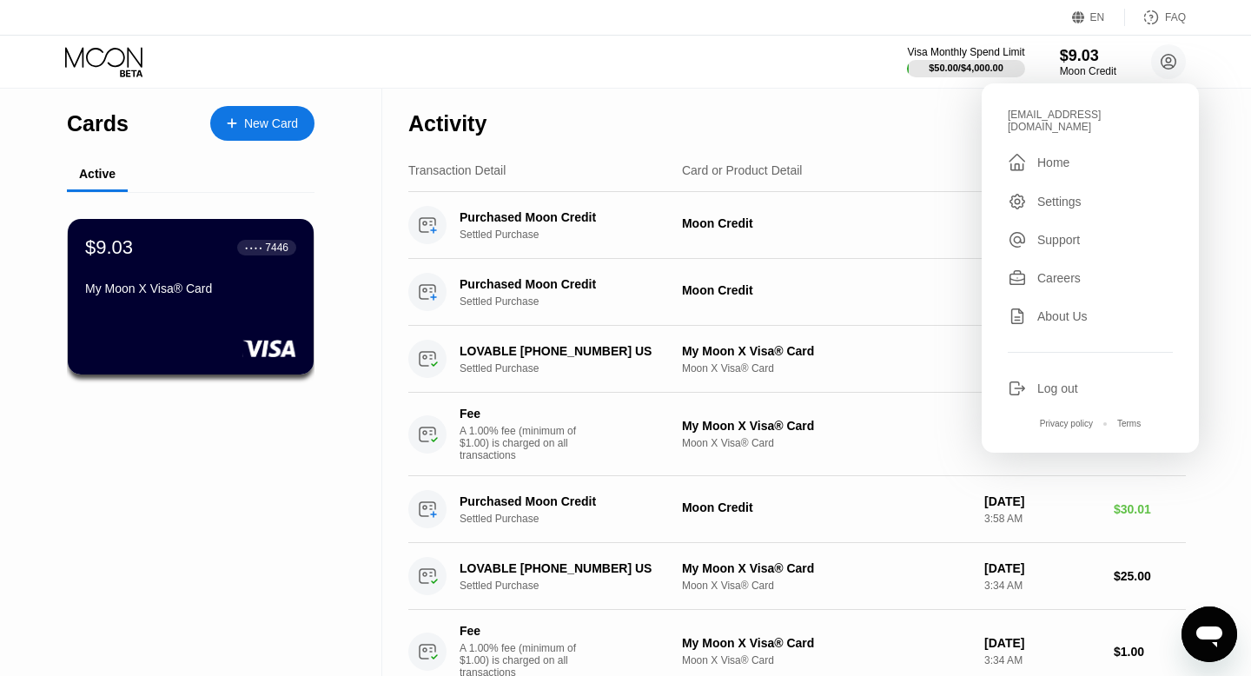
click at [1063, 195] on div "Settings" at bounding box center [1059, 202] width 44 height 14
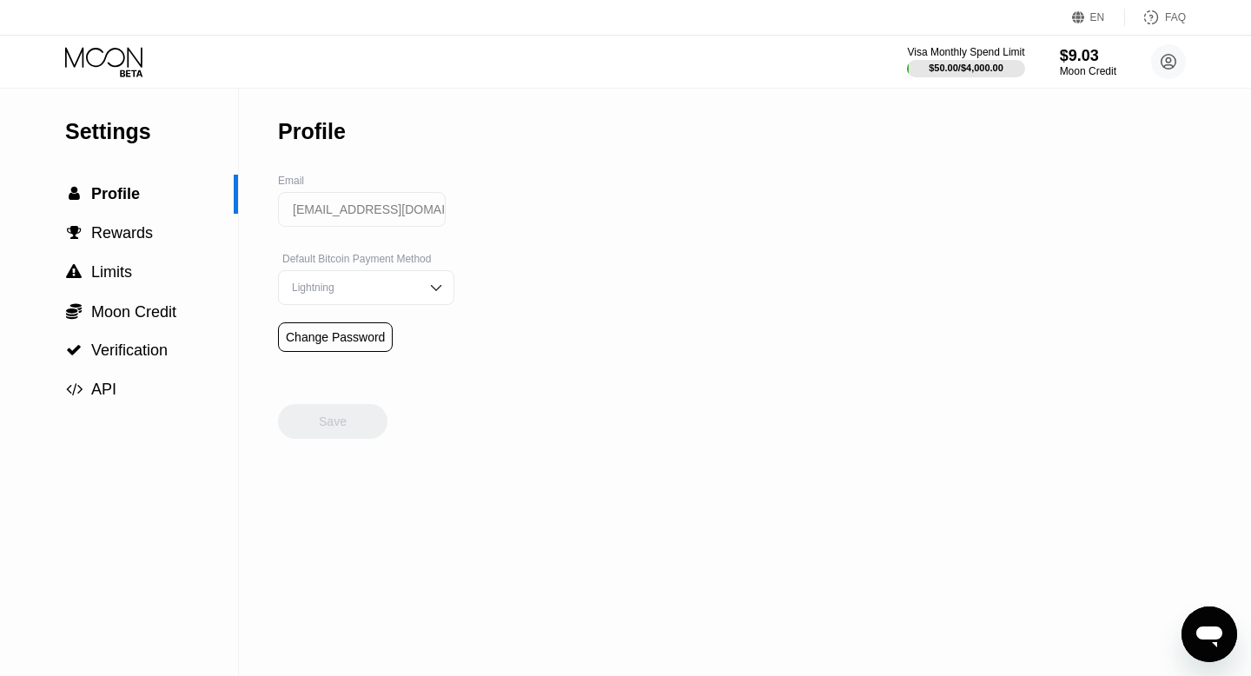
click at [324, 207] on input "[EMAIL_ADDRESS][DOMAIN_NAME]" at bounding box center [362, 209] width 168 height 35
click at [87, 53] on icon at bounding box center [103, 57] width 77 height 20
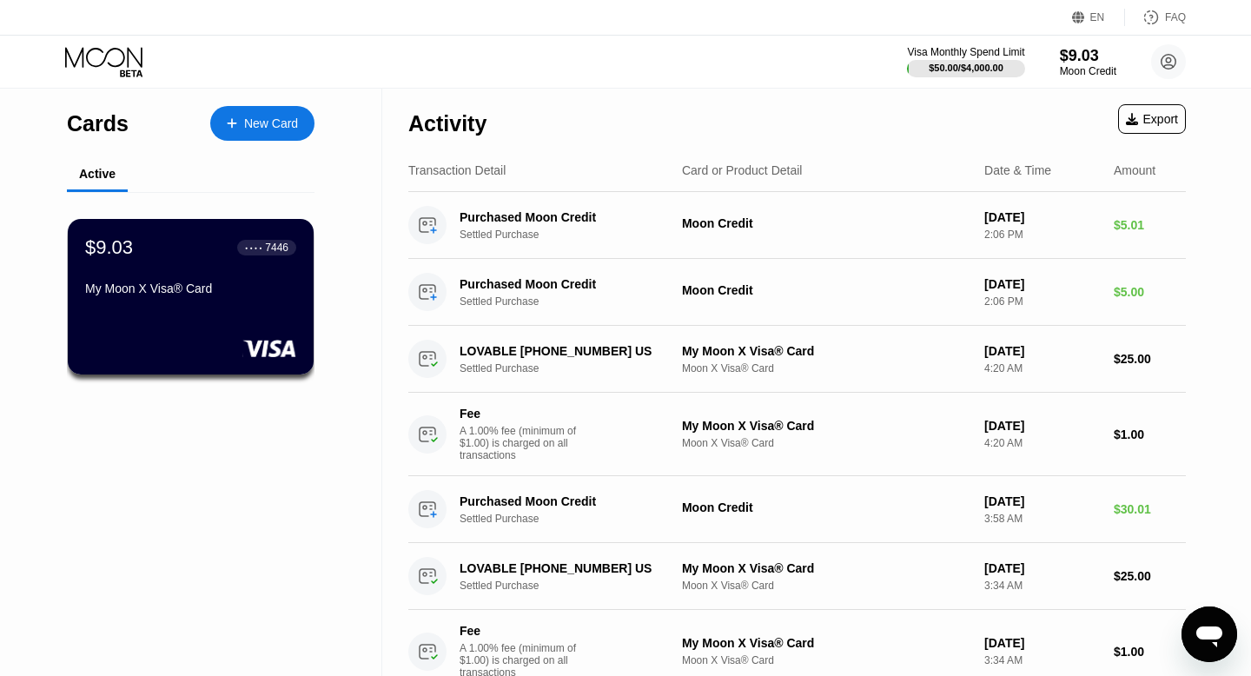
click at [323, 321] on div "Cards New Card Active $9.03 ● ● ● ● 7446 My Moon X Visa® Card" at bounding box center [191, 533] width 382 height 889
click at [282, 247] on div "7446" at bounding box center [277, 247] width 23 height 12
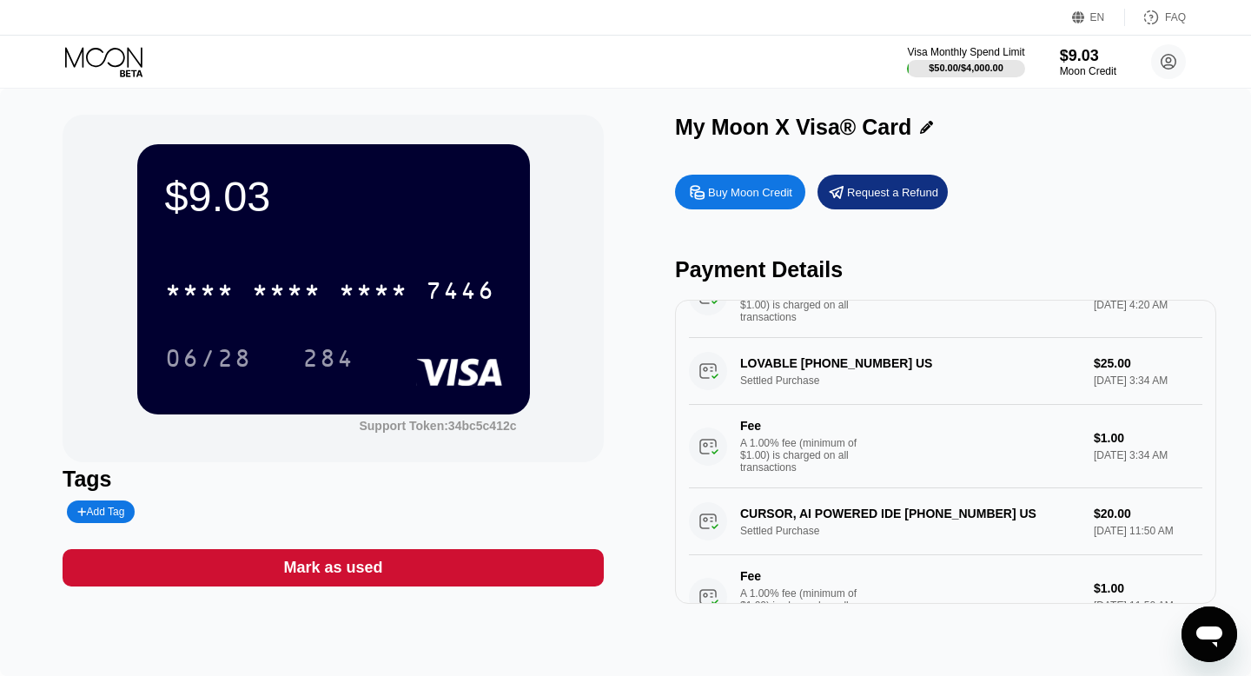
scroll to position [175, 0]
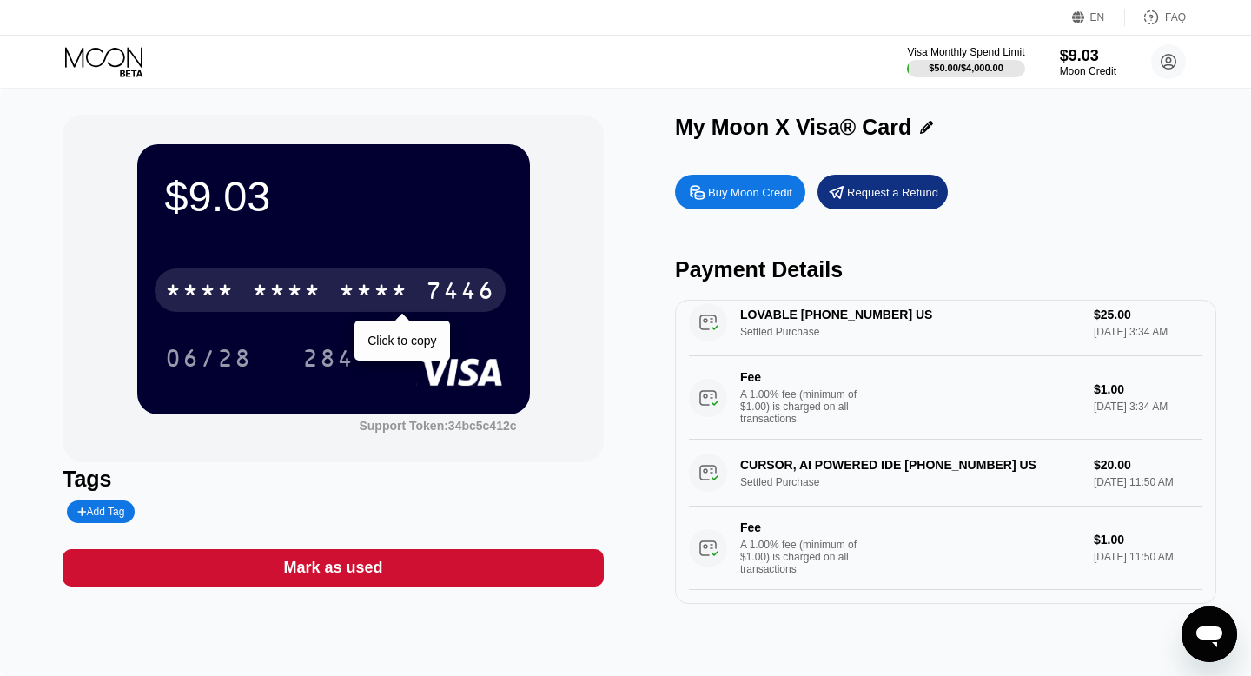
click at [237, 279] on div "* * * * * * * * * * * * 7446" at bounding box center [330, 289] width 351 height 43
click at [237, 279] on div "[CREDIT_CARD_NUMBER]" at bounding box center [330, 289] width 351 height 43
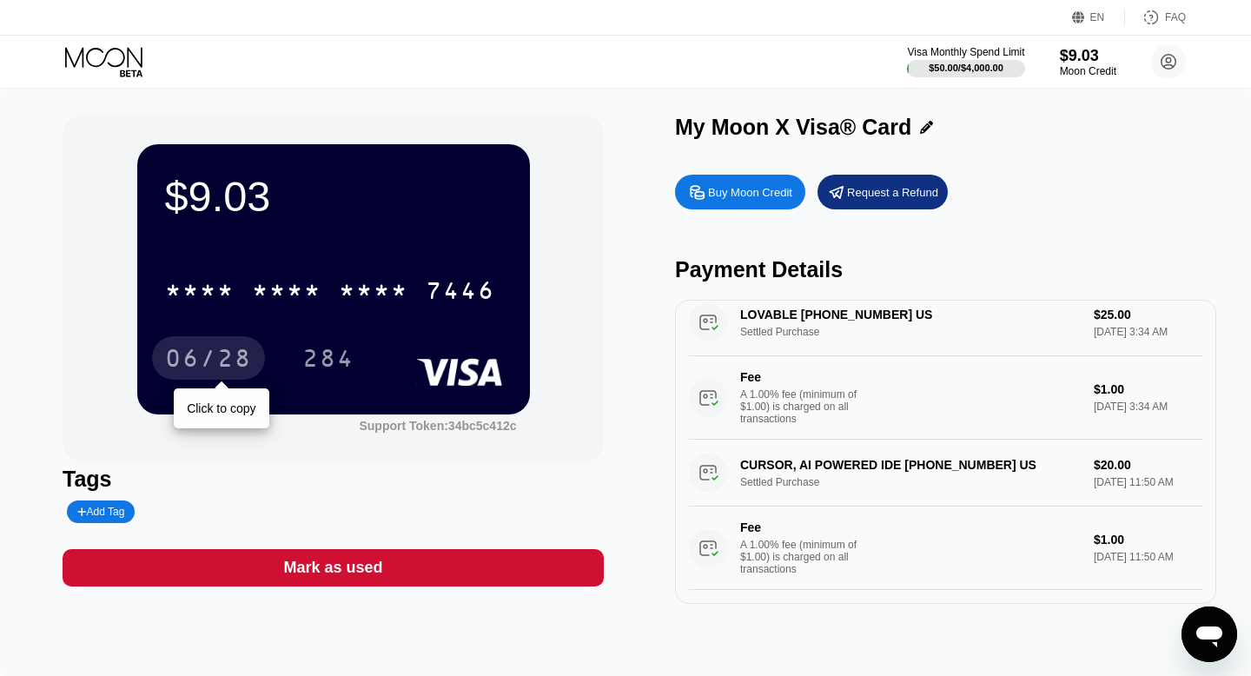
click at [229, 344] on div "06/28" at bounding box center [208, 357] width 113 height 43
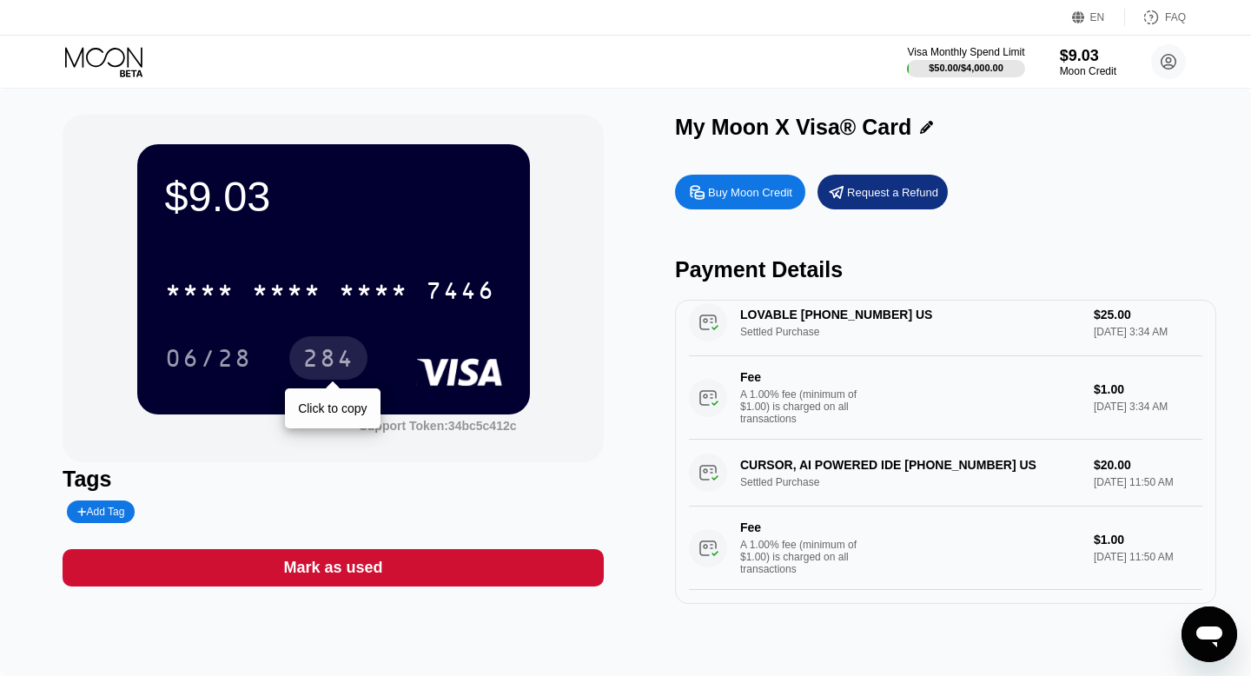
click at [328, 344] on div "284" at bounding box center [328, 357] width 78 height 43
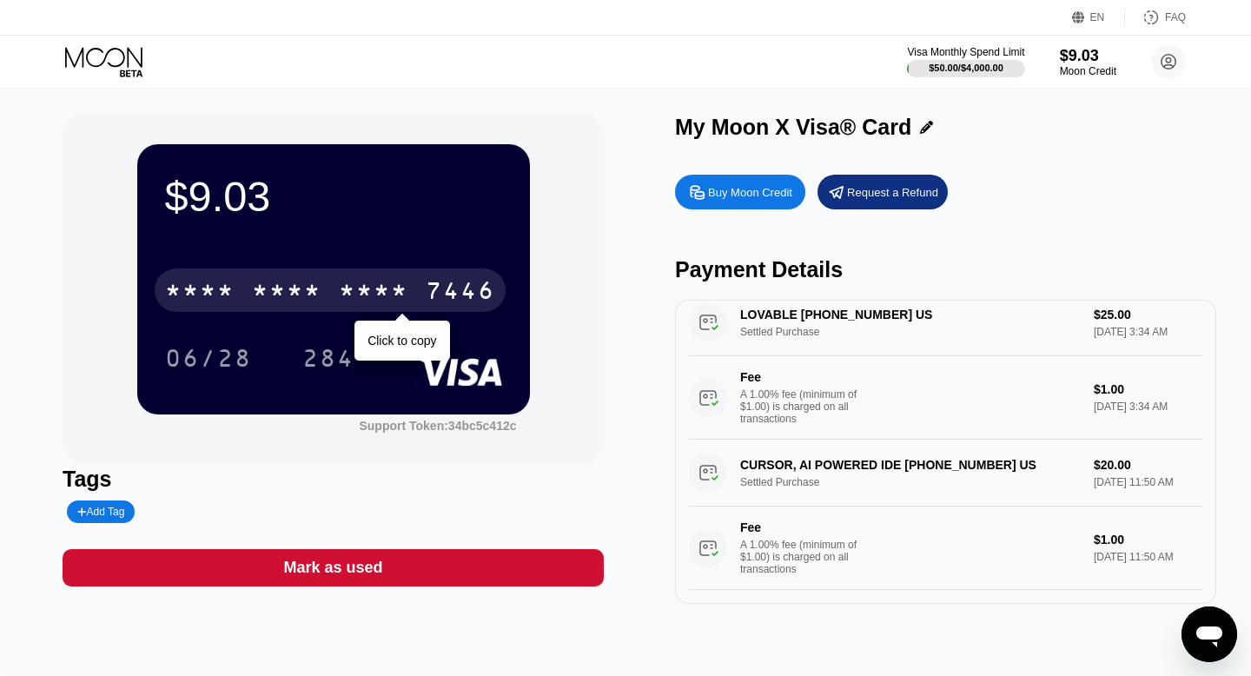
click at [356, 281] on div "* * * *" at bounding box center [374, 293] width 70 height 28
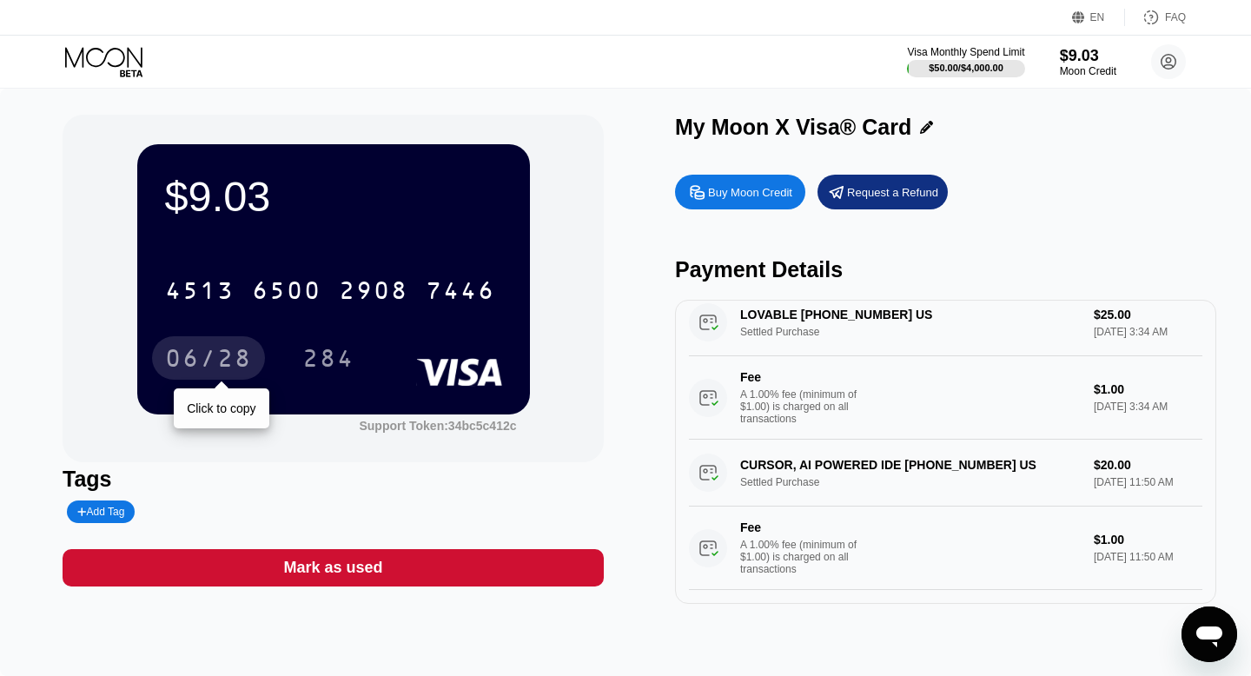
click at [209, 350] on div "06/28" at bounding box center [208, 361] width 87 height 28
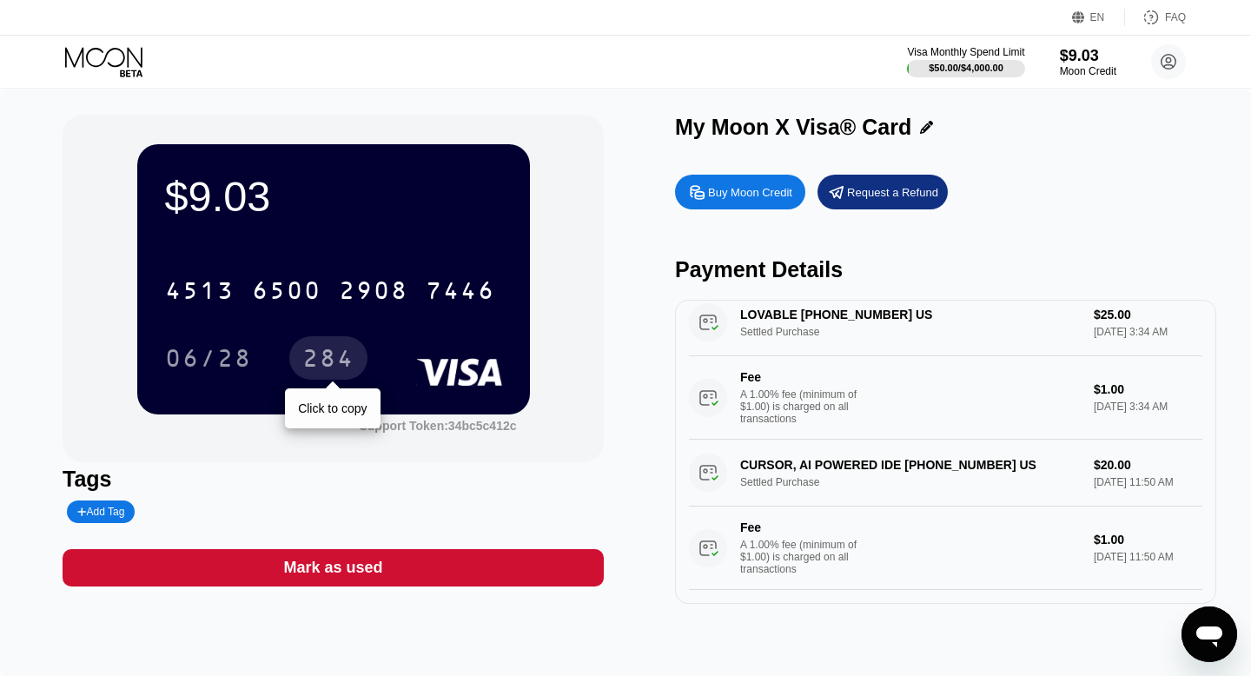
click at [323, 360] on div "284" at bounding box center [328, 361] width 52 height 28
